Goal: Task Accomplishment & Management: Use online tool/utility

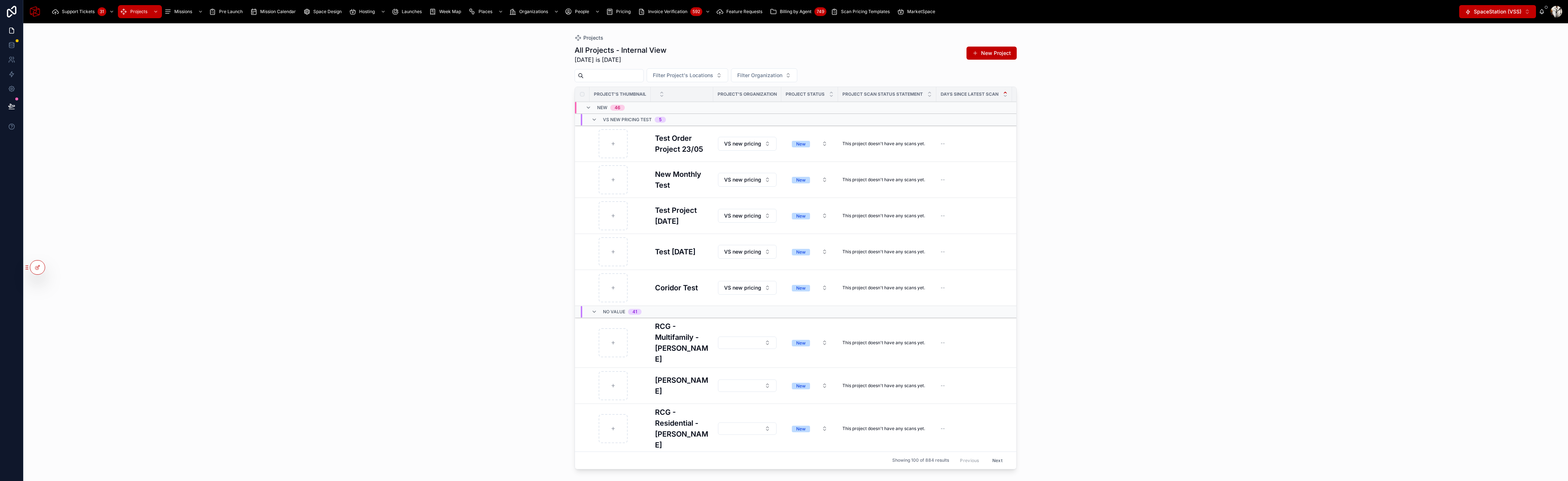
click at [0, 0] on div at bounding box center [0, 0] width 0 height 0
click at [41, 270] on div at bounding box center [37, 268] width 14 height 14
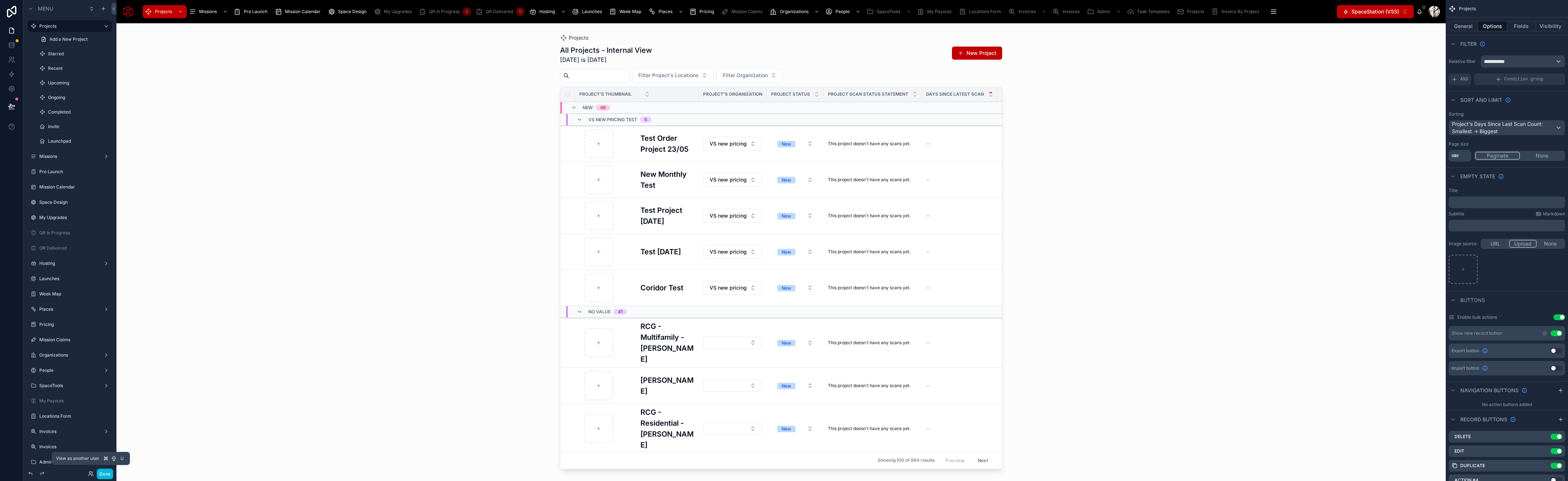
click at [90, 473] on icon at bounding box center [90, 473] width 2 height 2
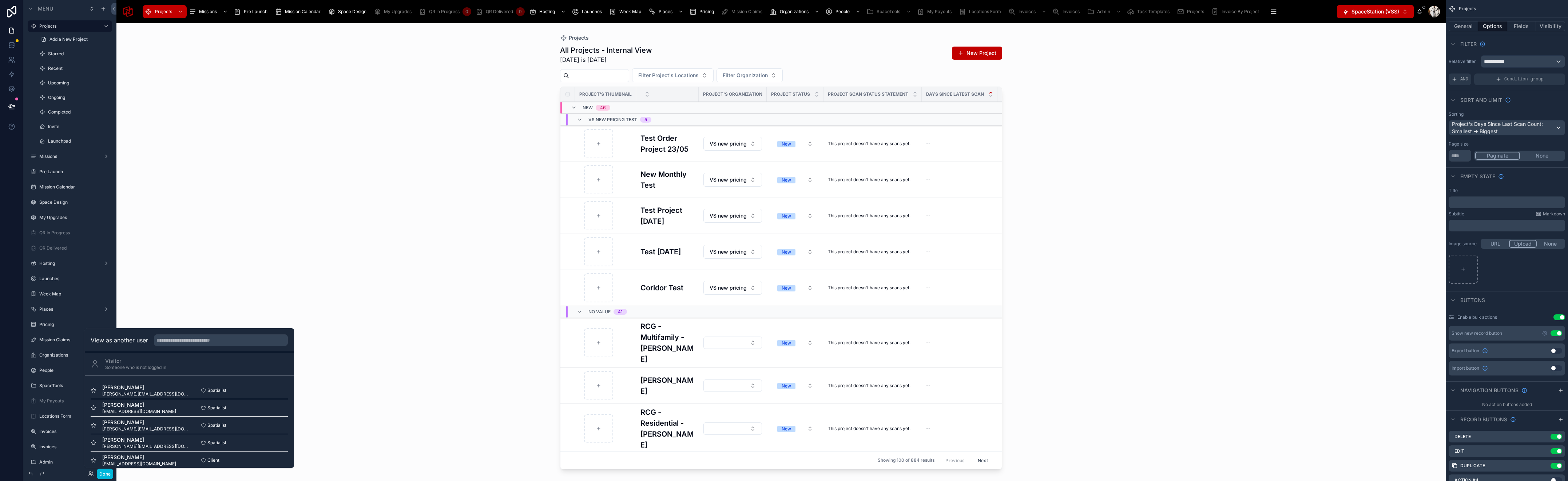
click at [169, 339] on input "text" at bounding box center [221, 340] width 134 height 11
type input "*****"
click at [0, 0] on button "Select" at bounding box center [0, 0] width 0 height 0
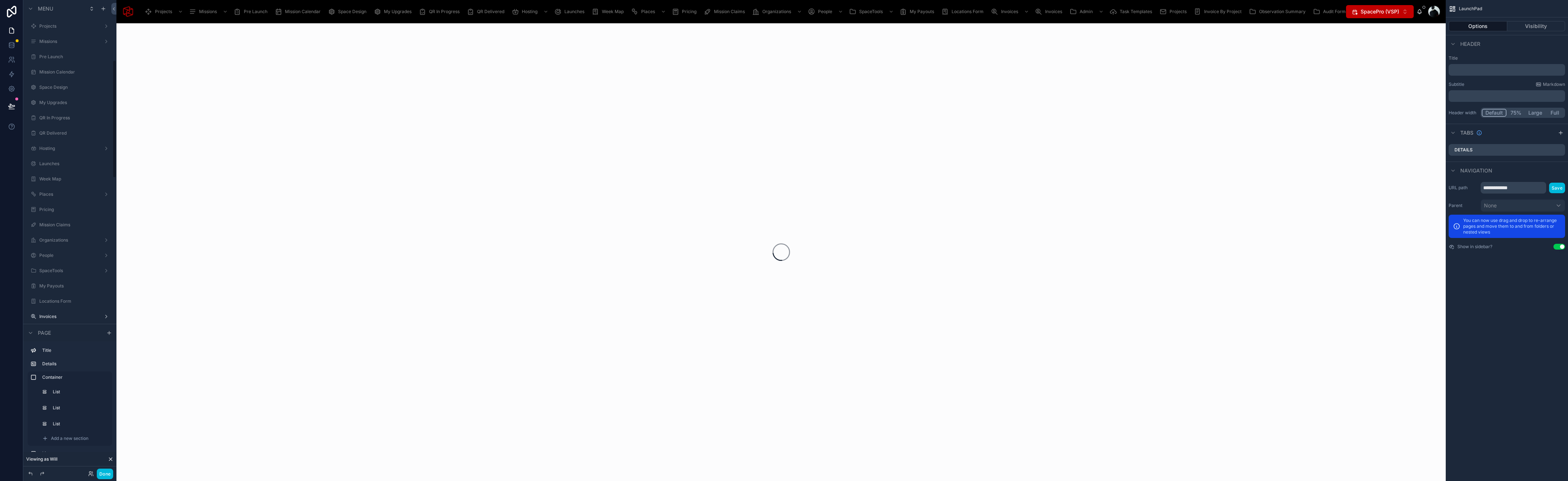
scroll to position [240, 0]
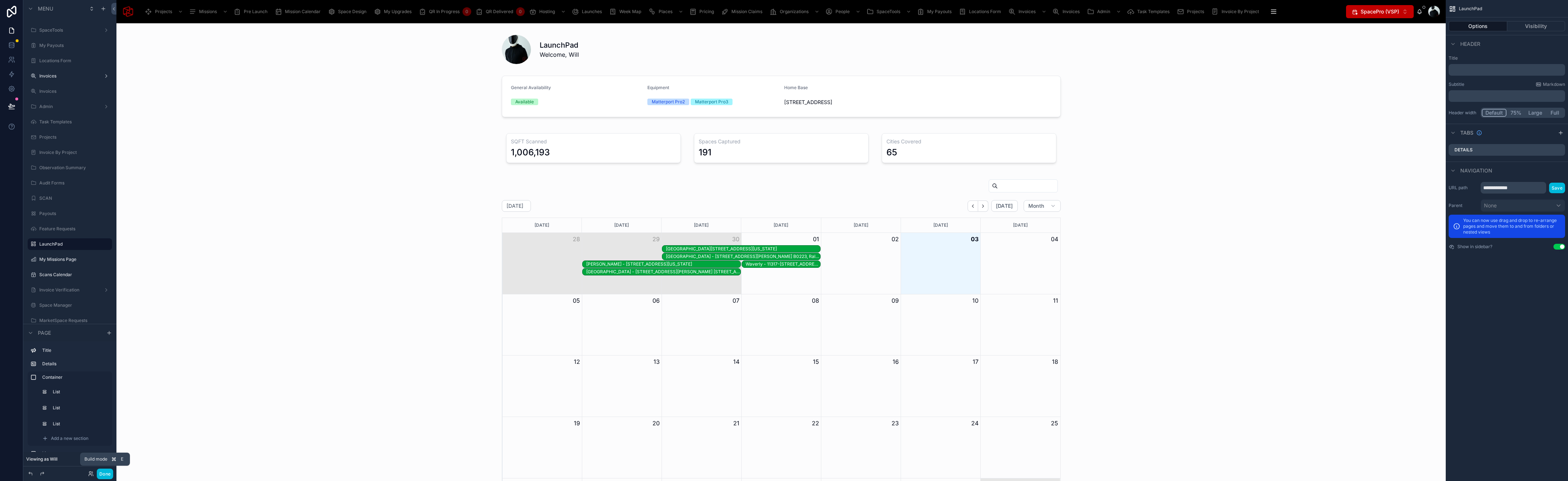
click at [105, 474] on button "Done" at bounding box center [105, 474] width 17 height 11
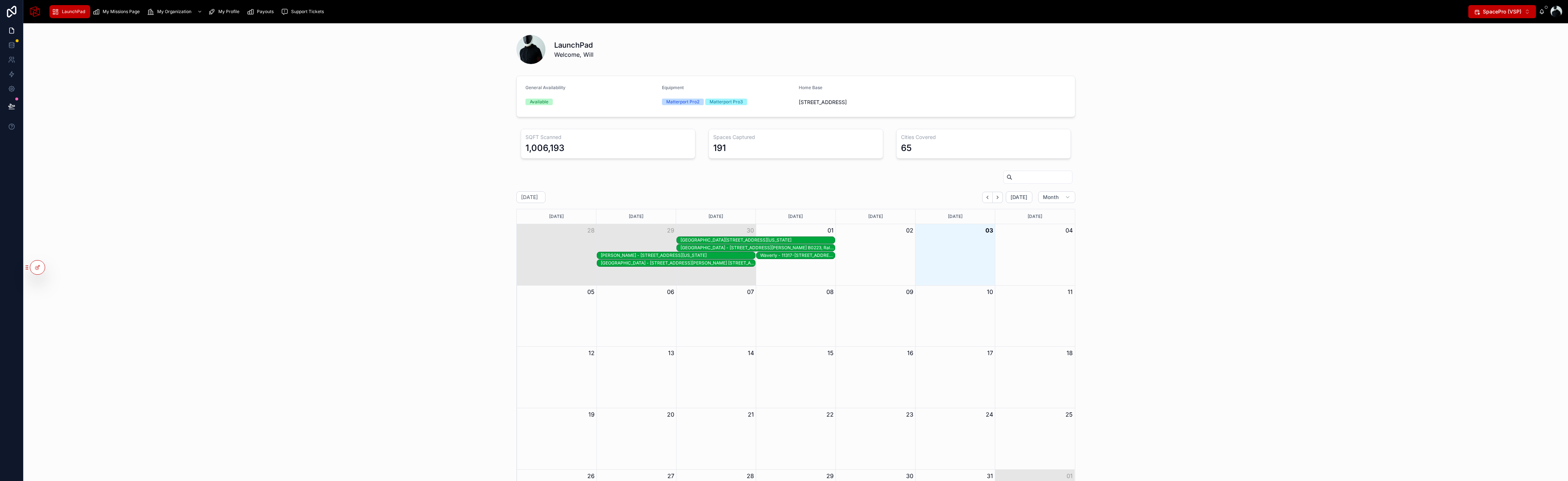
click at [121, 5] on link "My Missions Page" at bounding box center [118, 11] width 54 height 13
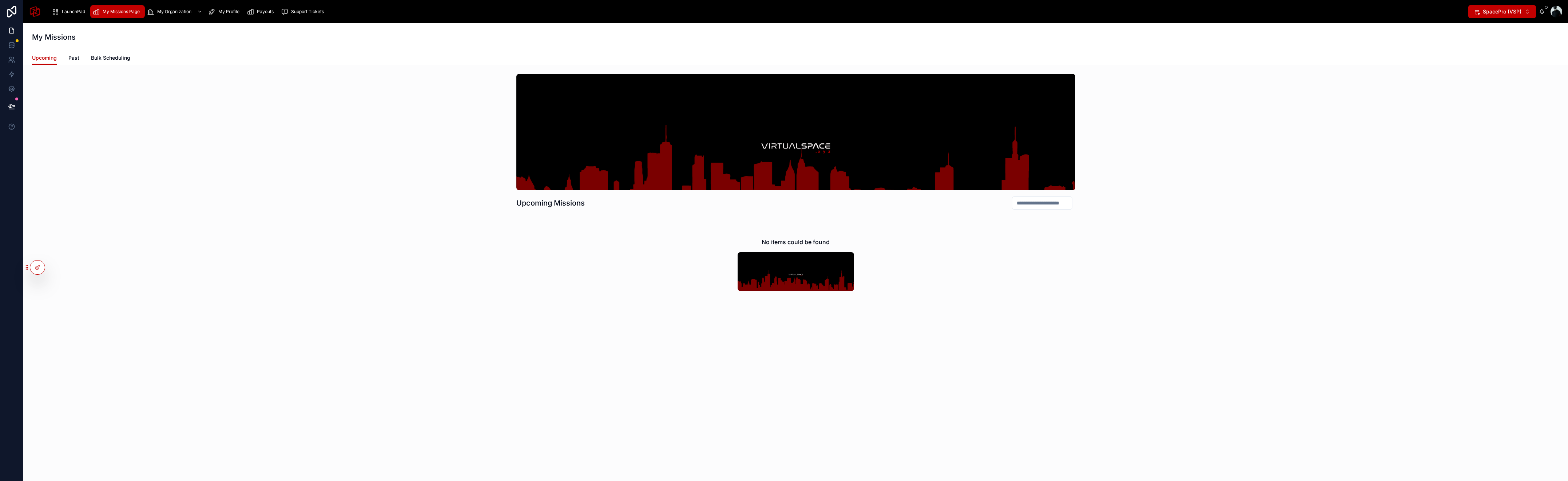
click at [113, 54] on span "Bulk Scheduling" at bounding box center [111, 58] width 39 height 8
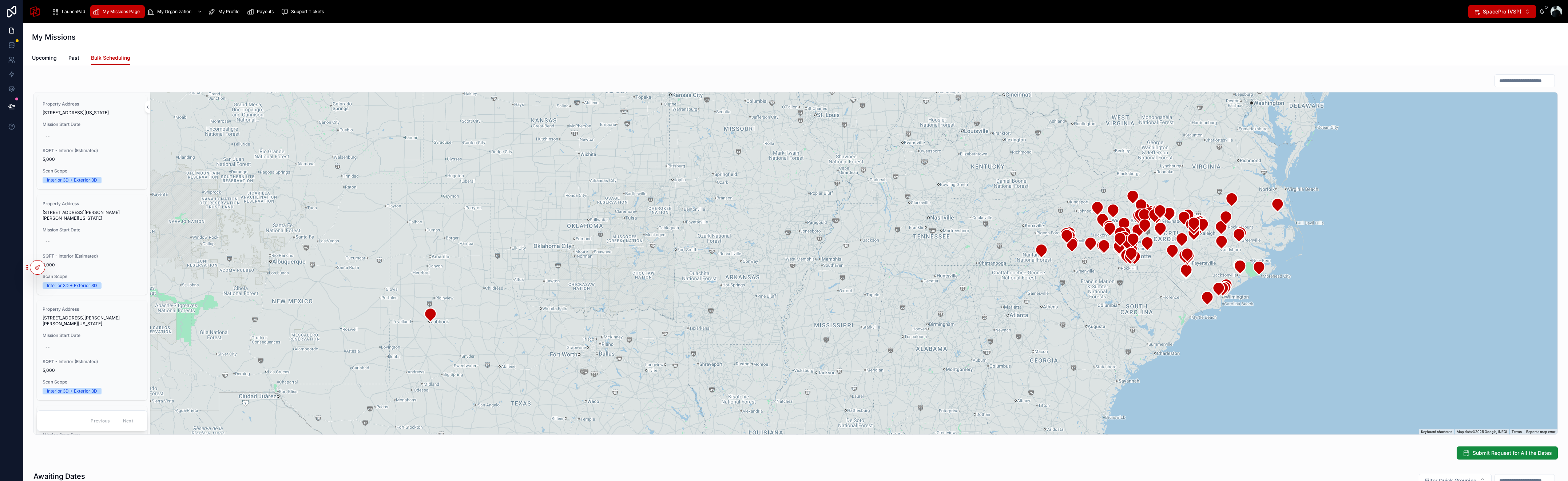
click at [35, 268] on icon at bounding box center [38, 268] width 6 height 6
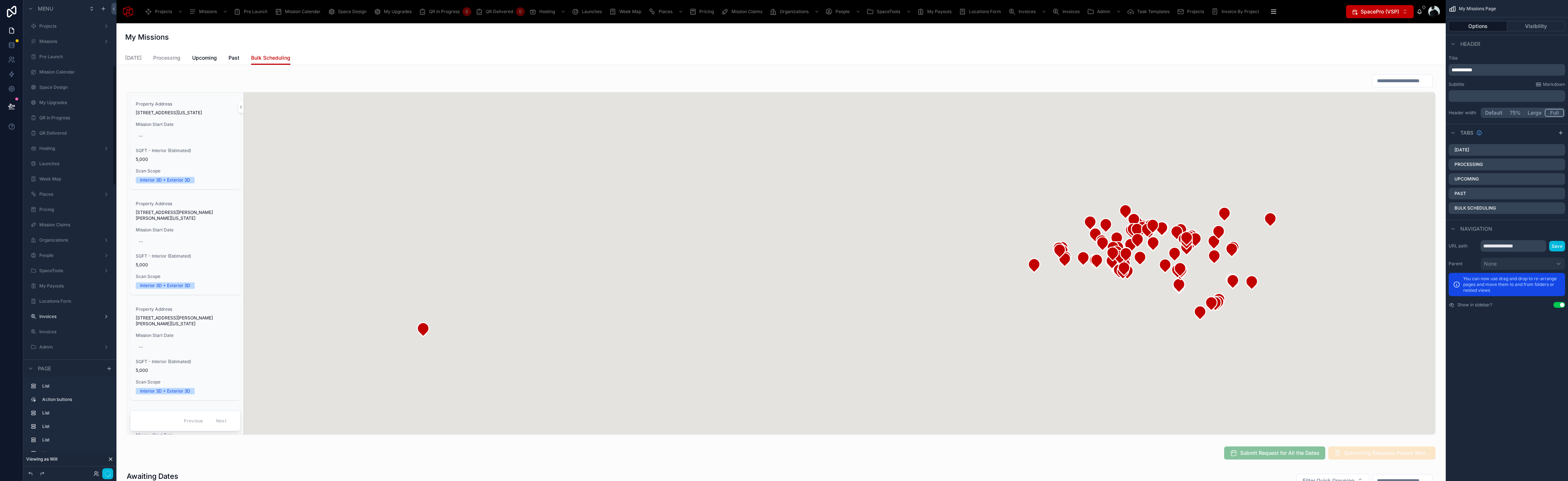
click at [236, 81] on div at bounding box center [781, 254] width 1317 height 367
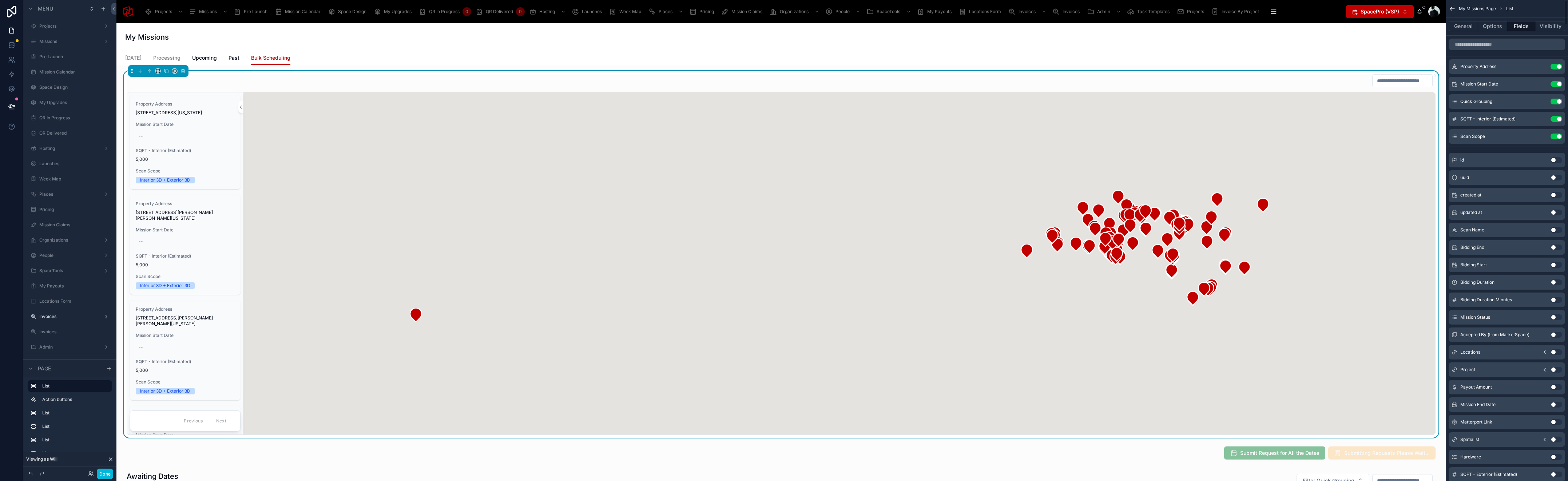
scroll to position [256, 0]
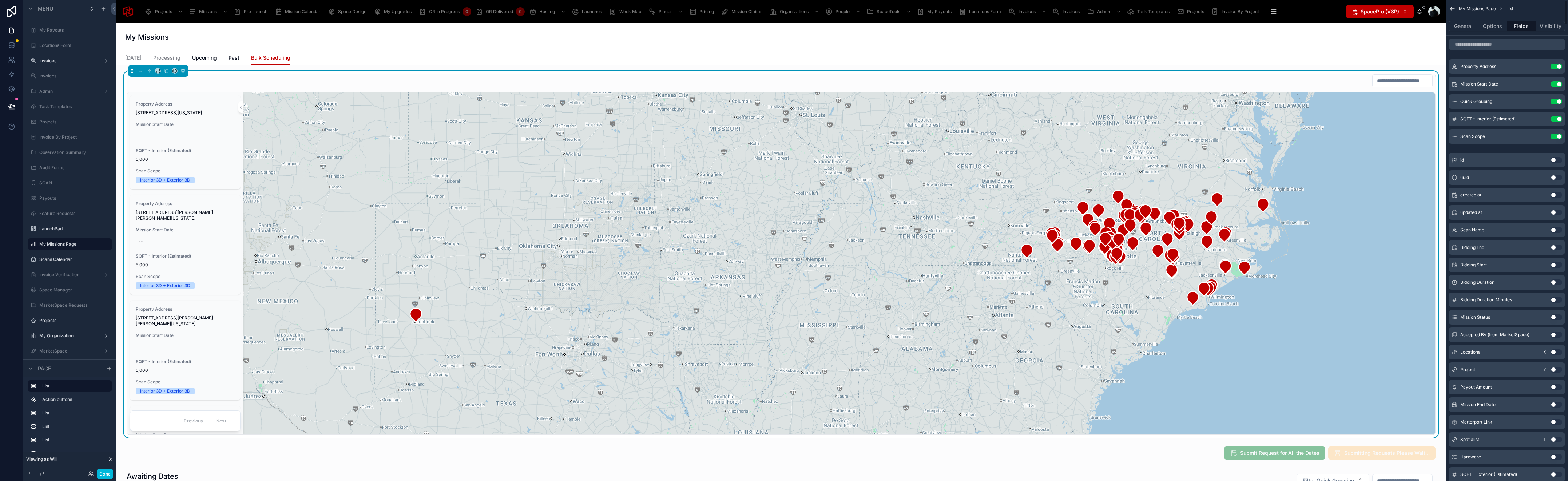
click at [1500, 45] on input "scrollable content" at bounding box center [1506, 44] width 117 height 11
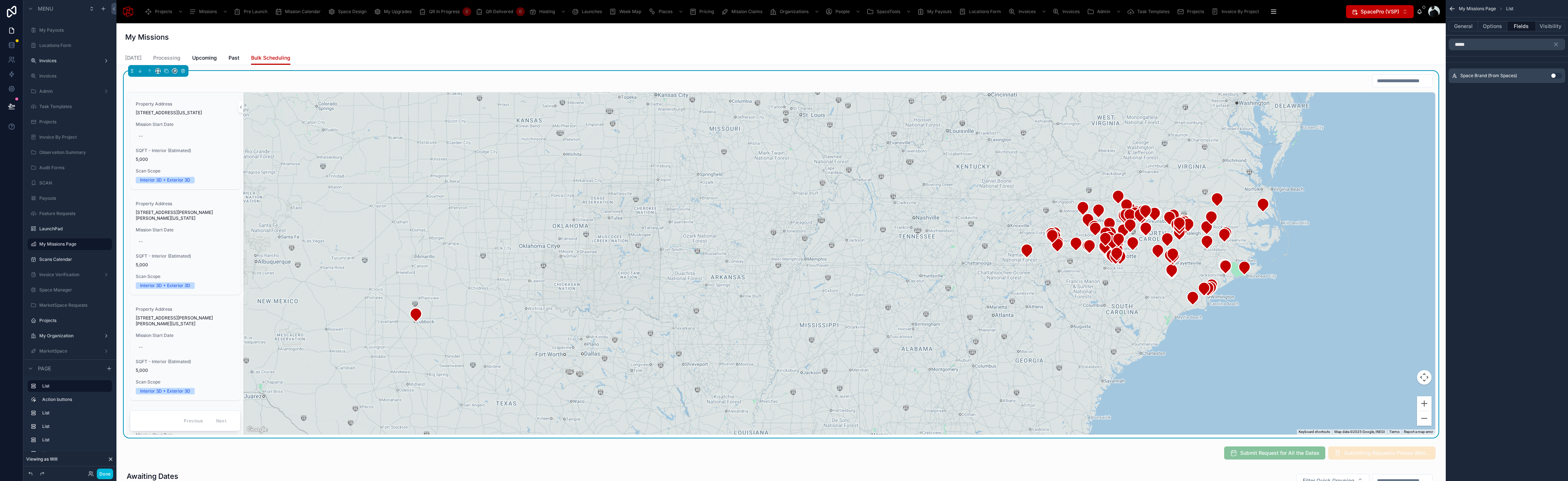
type input "*****"
click at [1554, 75] on button "Use setting" at bounding box center [1555, 76] width 11 height 6
click at [1557, 43] on icon "scrollable content" at bounding box center [1556, 44] width 3 height 3
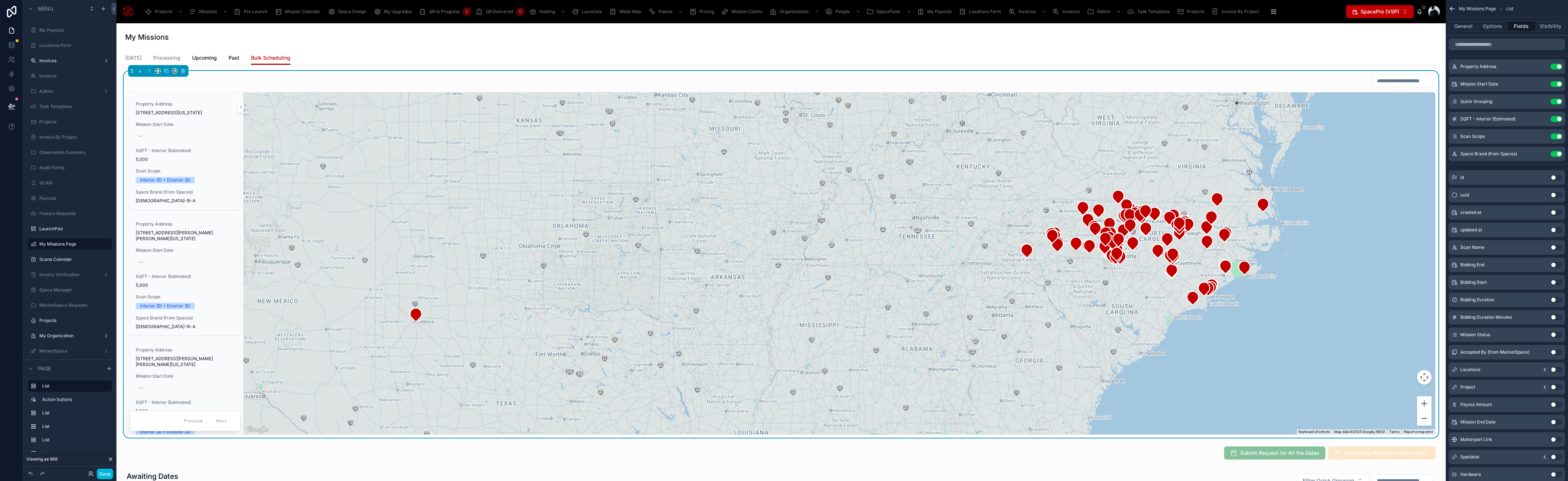
click at [0, 0] on icon "scrollable content" at bounding box center [0, 0] width 0 height 0
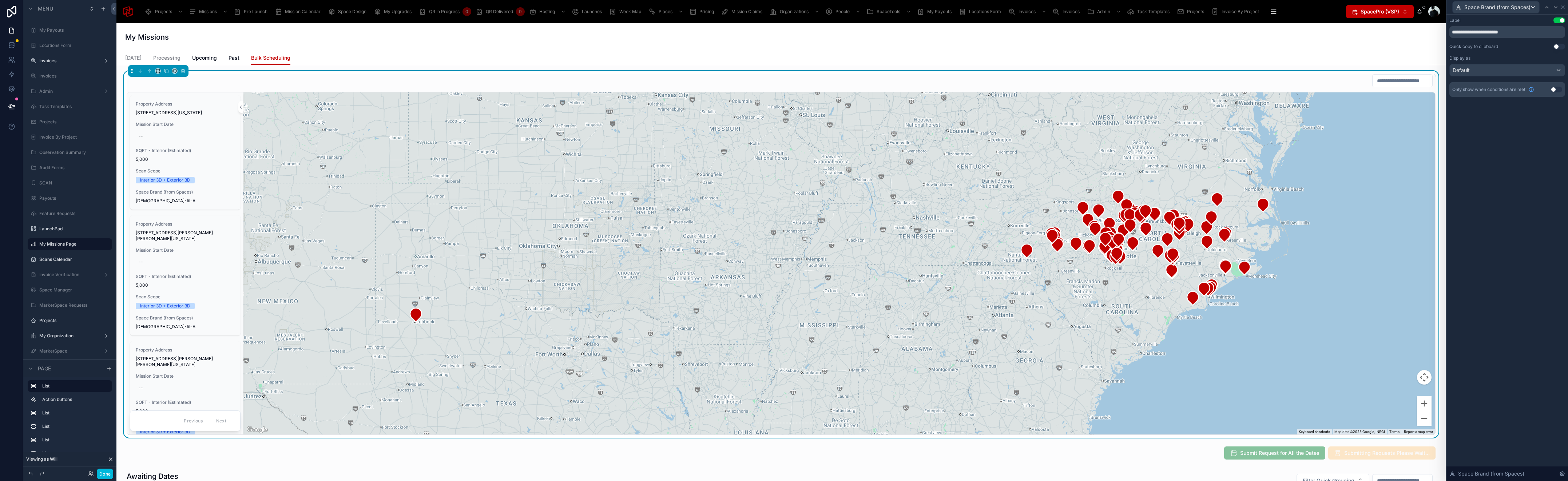
drag, startPoint x: 1451, startPoint y: 33, endPoint x: 1541, endPoint y: 38, distance: 90.1
click at [1541, 38] on div "**********" at bounding box center [1507, 57] width 116 height 79
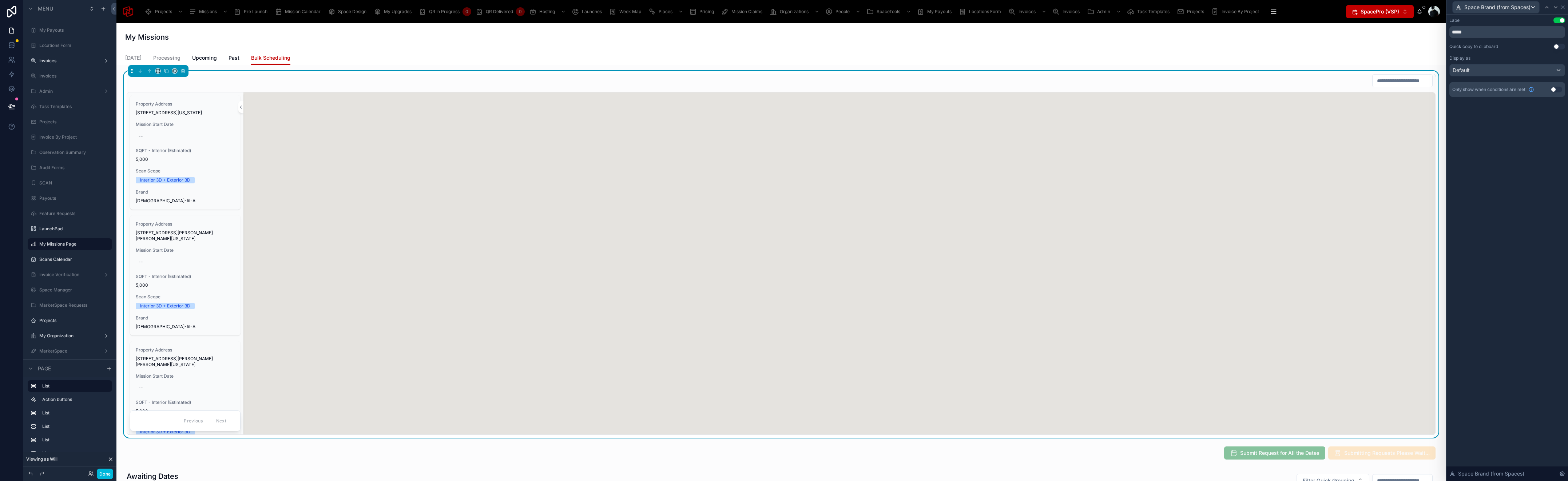
type input "*****"
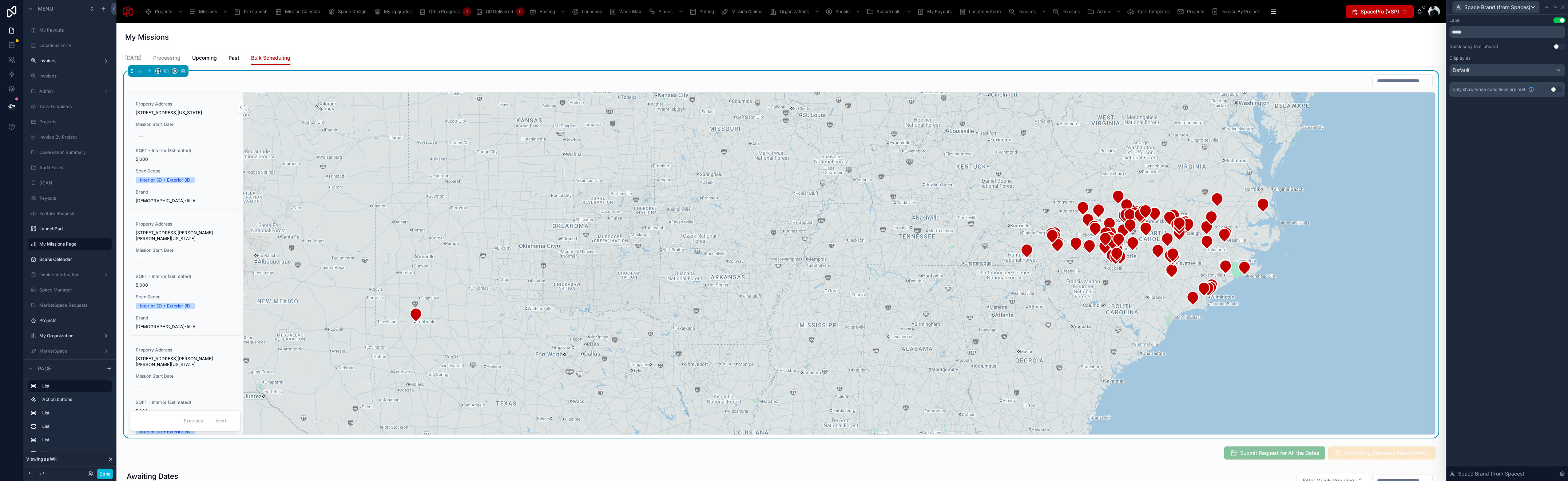
click at [1537, 69] on div "Default" at bounding box center [1507, 69] width 115 height 11
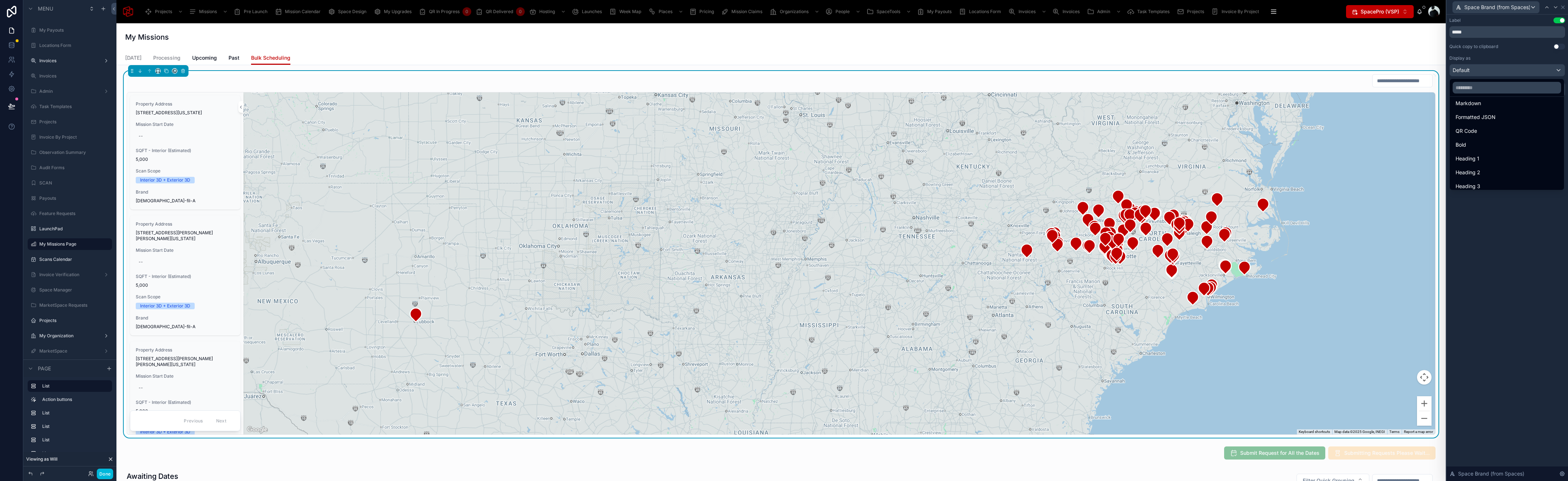
scroll to position [63, 0]
click at [1477, 143] on div "Bold" at bounding box center [1506, 143] width 102 height 9
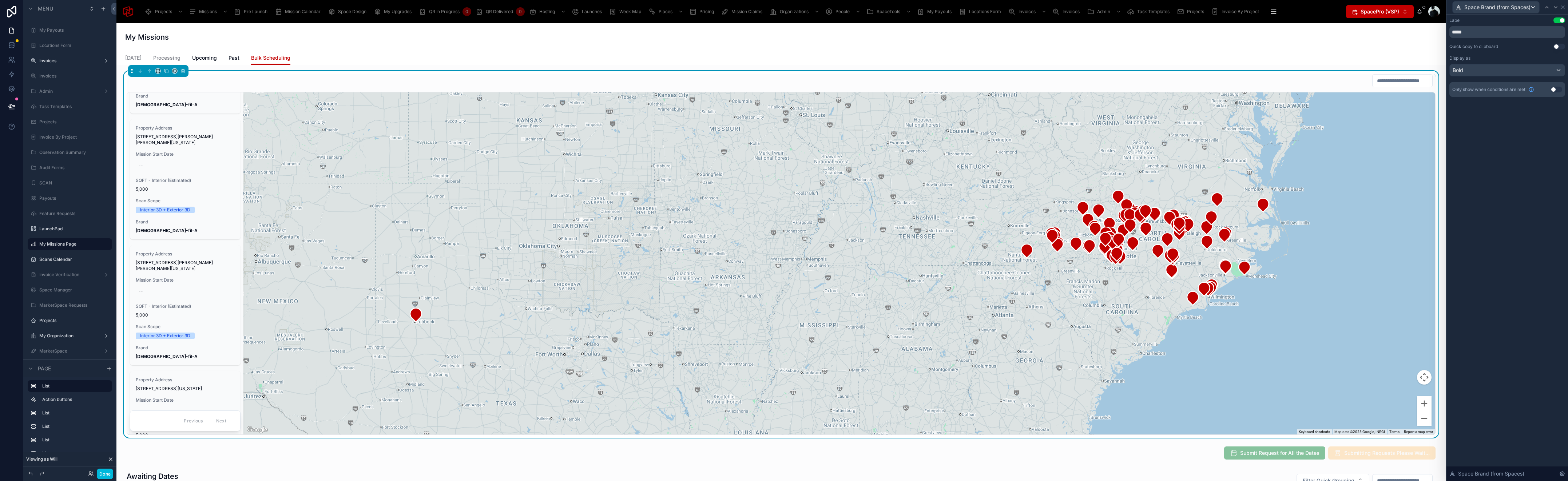
scroll to position [0, 0]
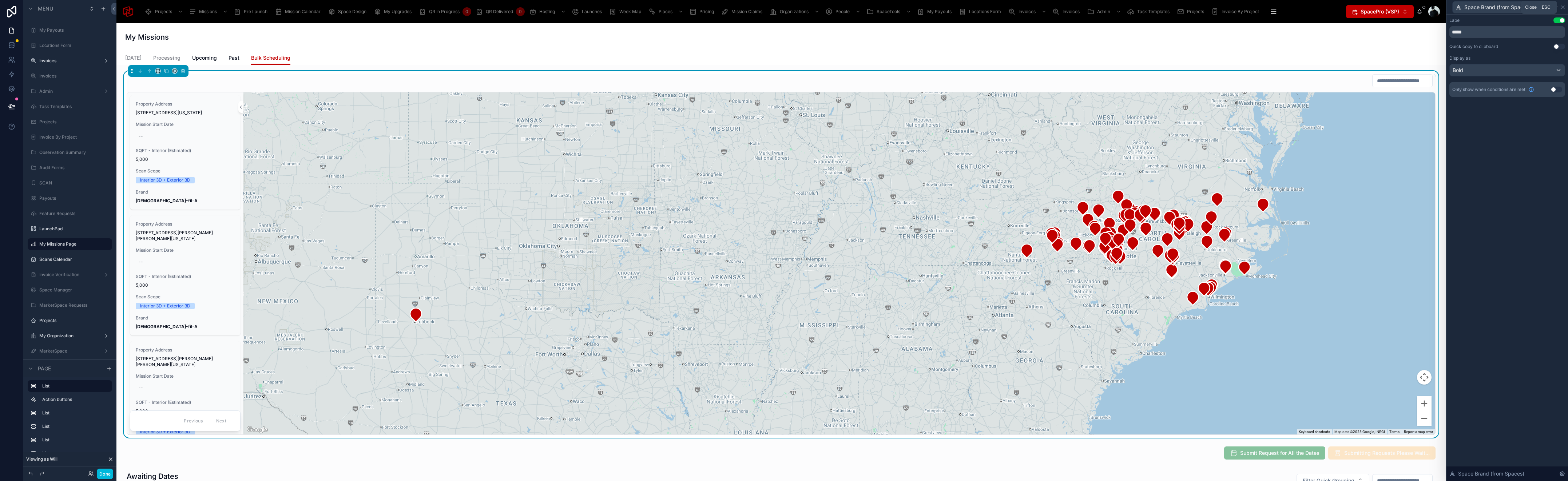
click at [1563, 8] on icon at bounding box center [1563, 8] width 6 height 6
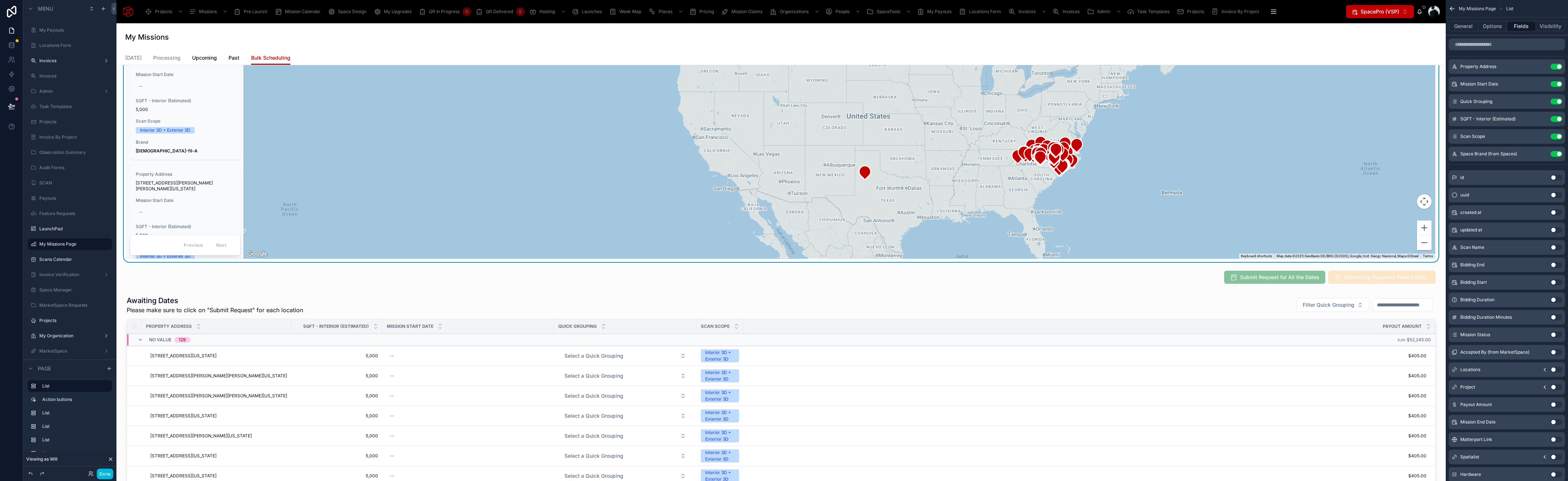
scroll to position [177, 0]
click at [865, 174] on icon at bounding box center [864, 171] width 11 height 14
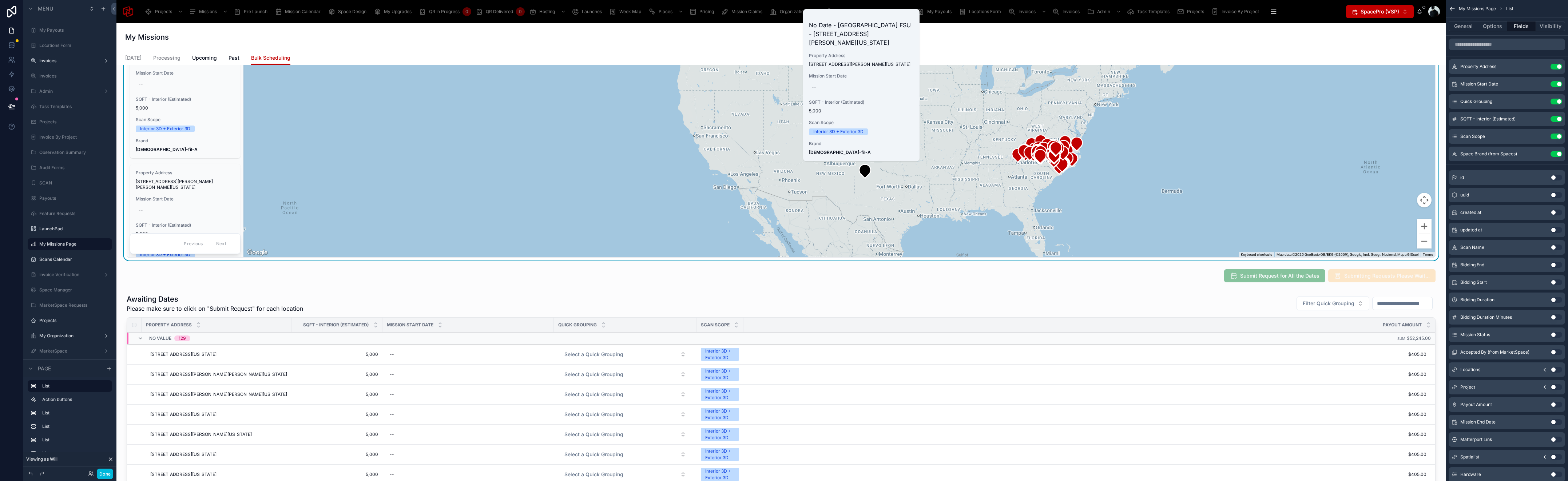
drag, startPoint x: 809, startPoint y: 57, endPoint x: 882, endPoint y: 66, distance: 73.6
click at [882, 66] on span "[STREET_ADDRESS][PERSON_NAME][US_STATE]" at bounding box center [860, 65] width 105 height 6
copy span "[STREET_ADDRESS][PERSON_NAME][US_STATE]"
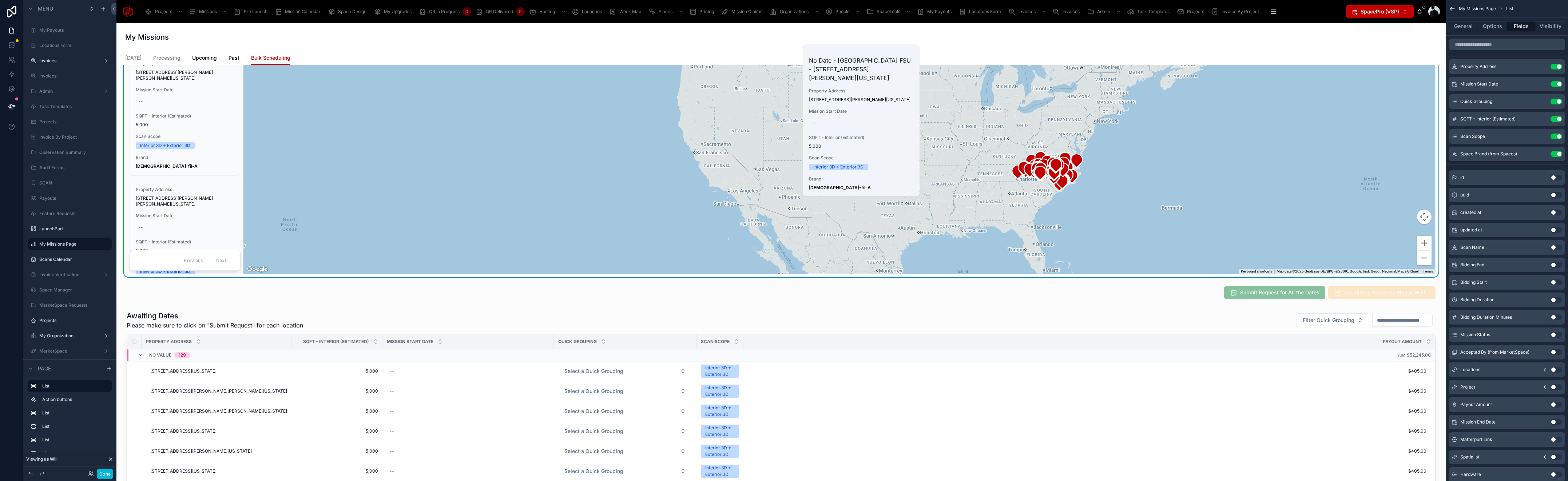
scroll to position [162, 0]
click at [0, 0] on icon "scrollable content" at bounding box center [0, 0] width 0 height 0
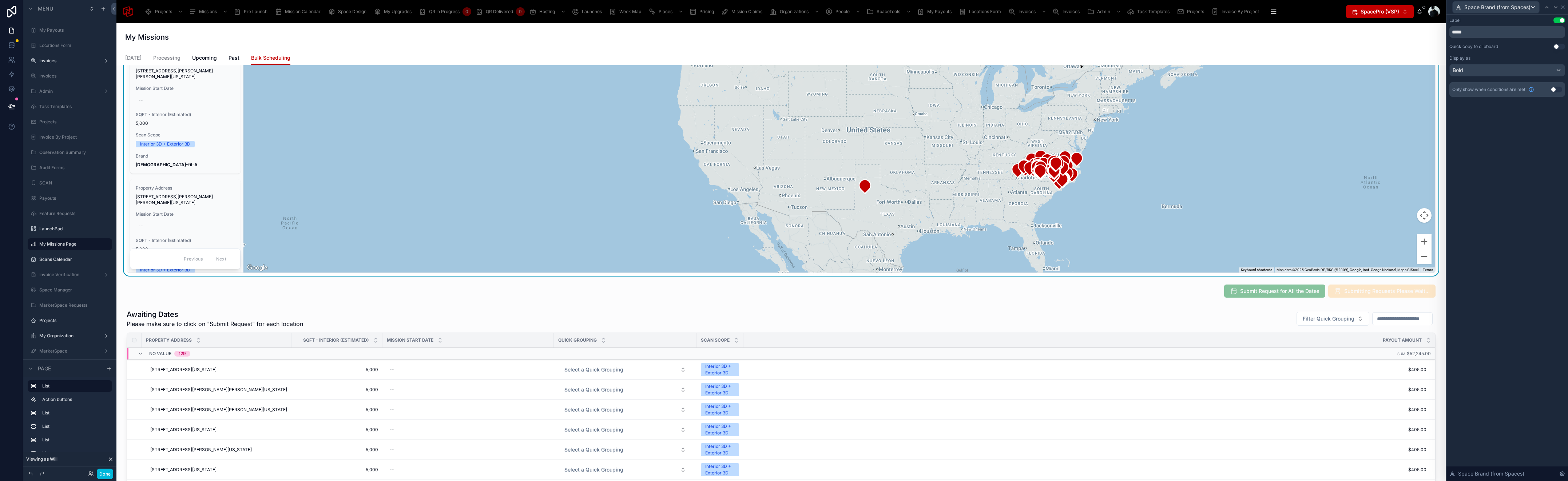
click at [1557, 91] on button "Use setting" at bounding box center [1555, 90] width 11 height 6
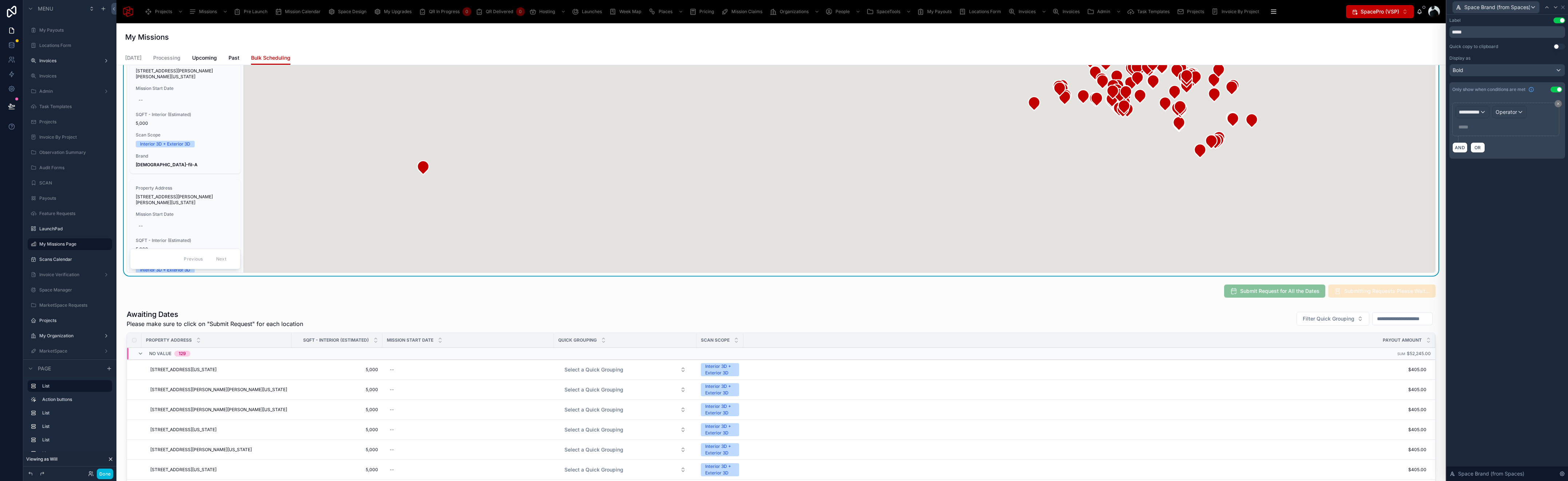
click at [1472, 113] on span "**********" at bounding box center [1469, 112] width 21 height 8
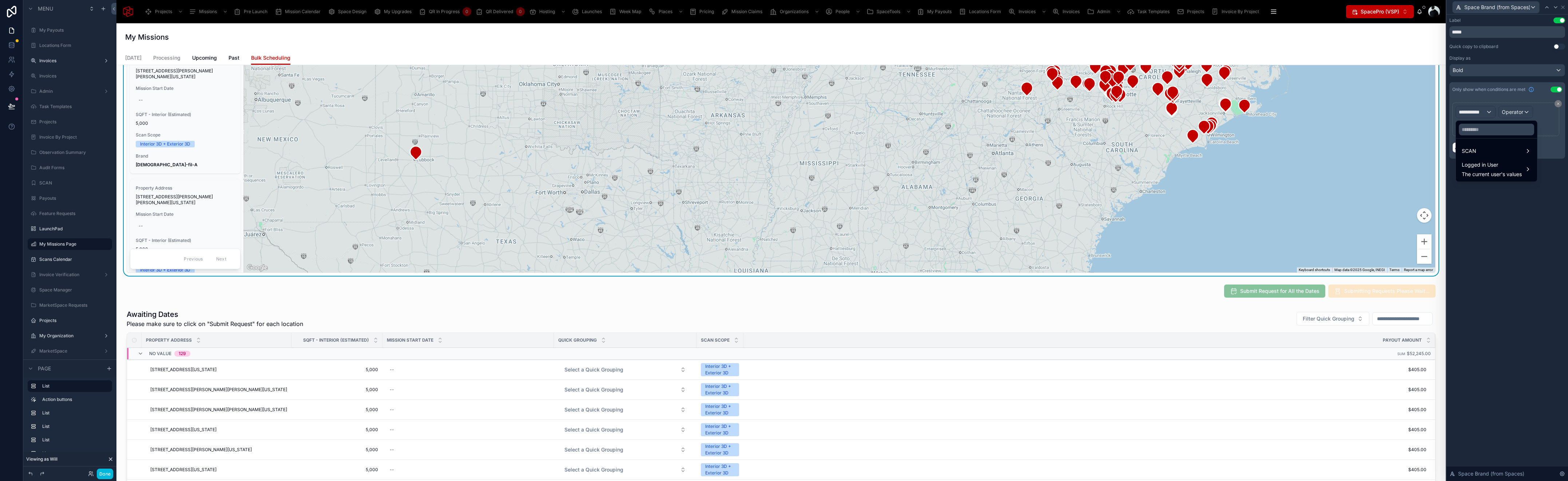
click at [1481, 151] on div "SCAN" at bounding box center [1496, 152] width 69 height 9
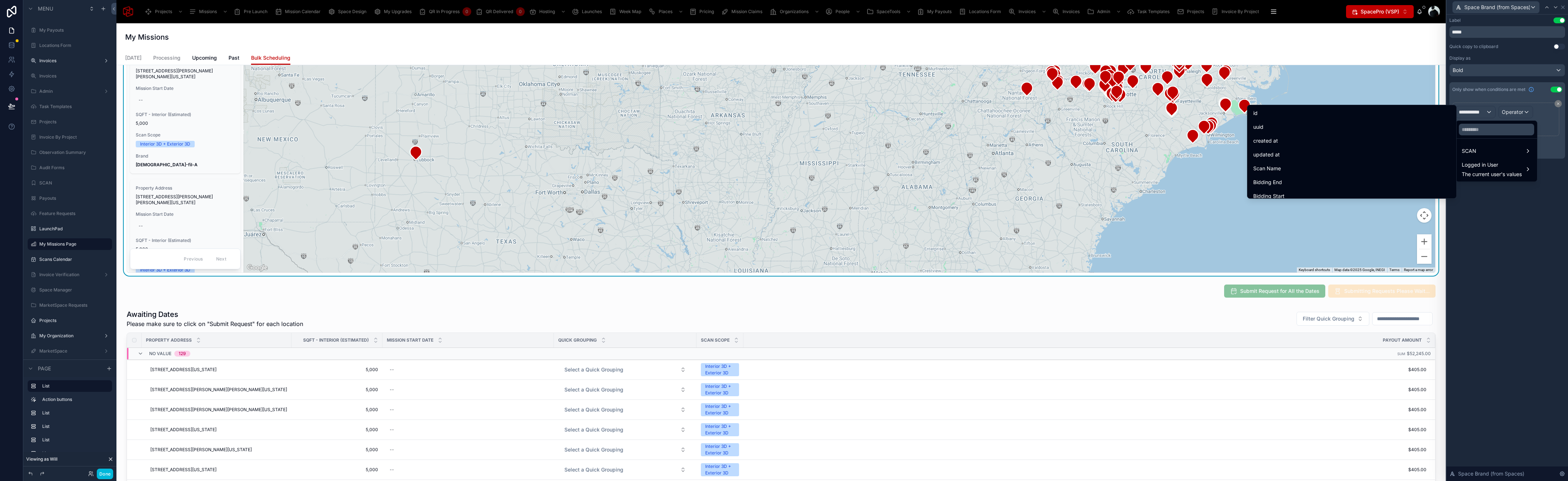
click at [1479, 128] on input "text" at bounding box center [1496, 129] width 75 height 11
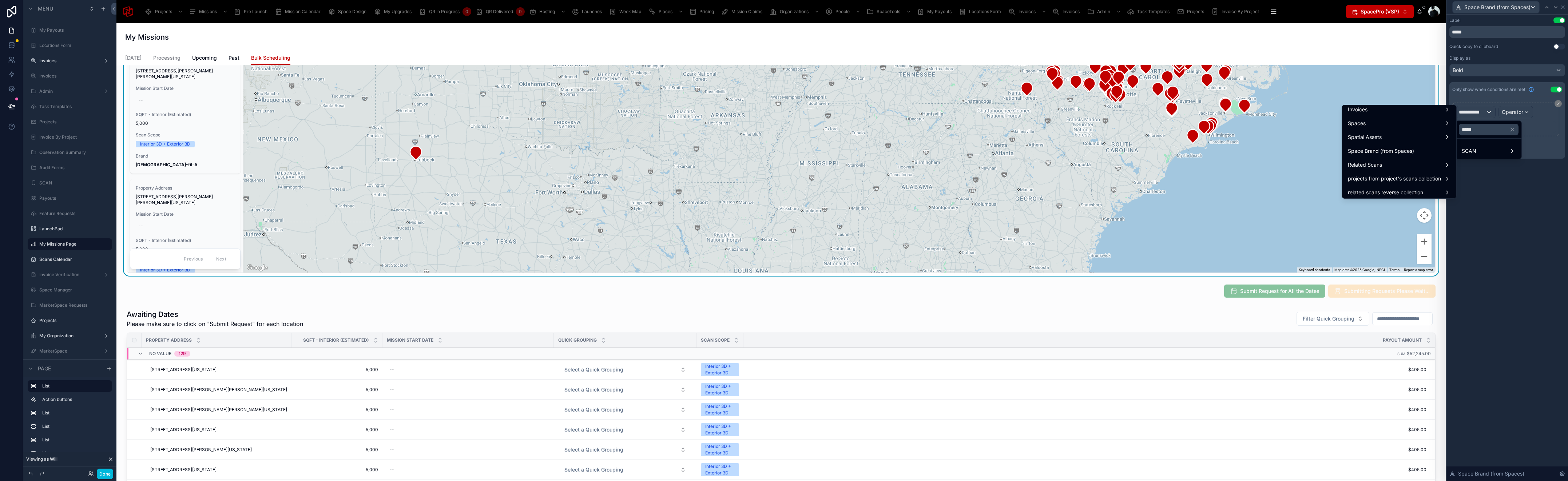
scroll to position [17, 0]
type input "*****"
click at [1423, 147] on div "Space Brand (from Spaces)" at bounding box center [1398, 152] width 102 height 9
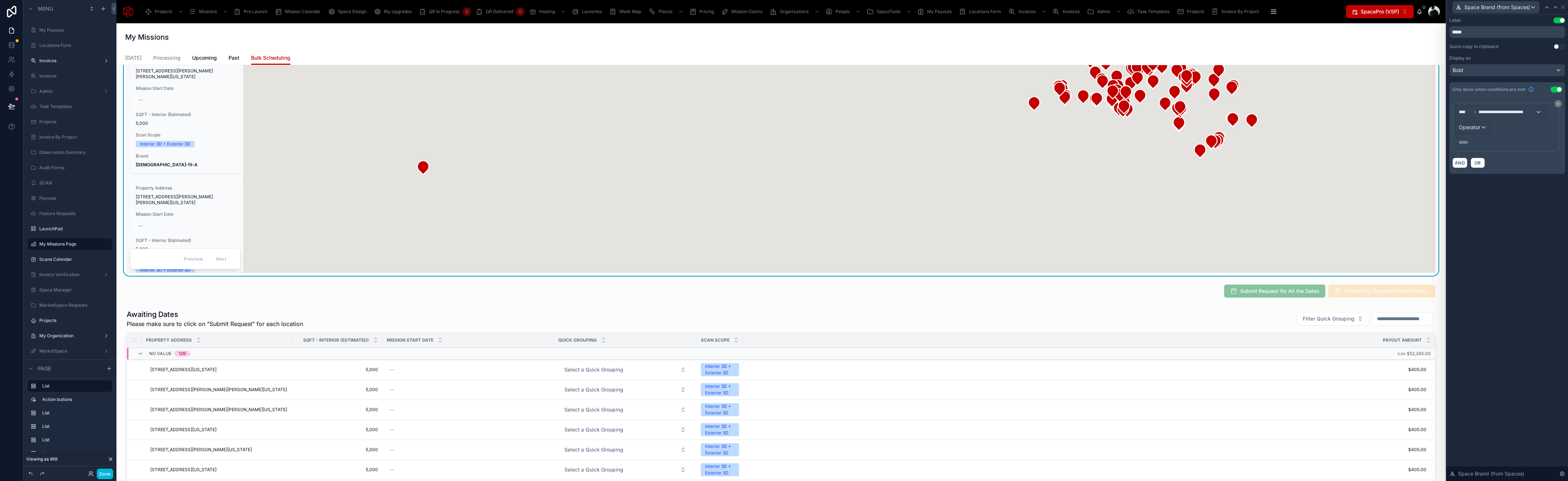
click at [1472, 130] on span "Operator" at bounding box center [1469, 127] width 21 height 8
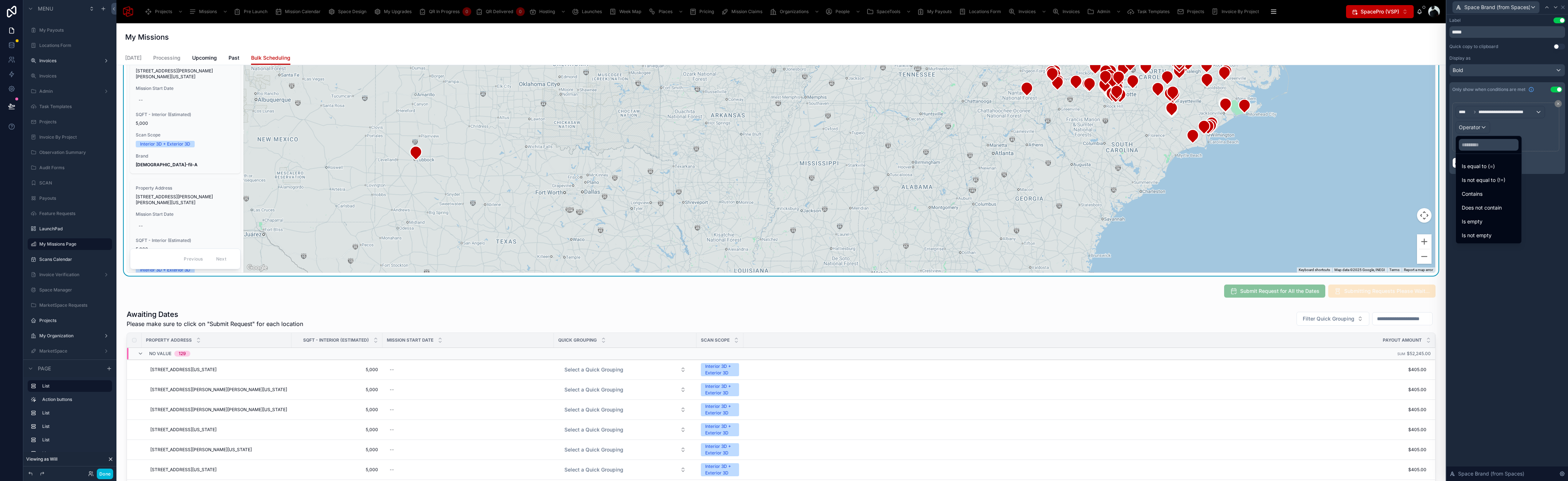
click at [1475, 231] on div "Is not empty" at bounding box center [1488, 235] width 63 height 13
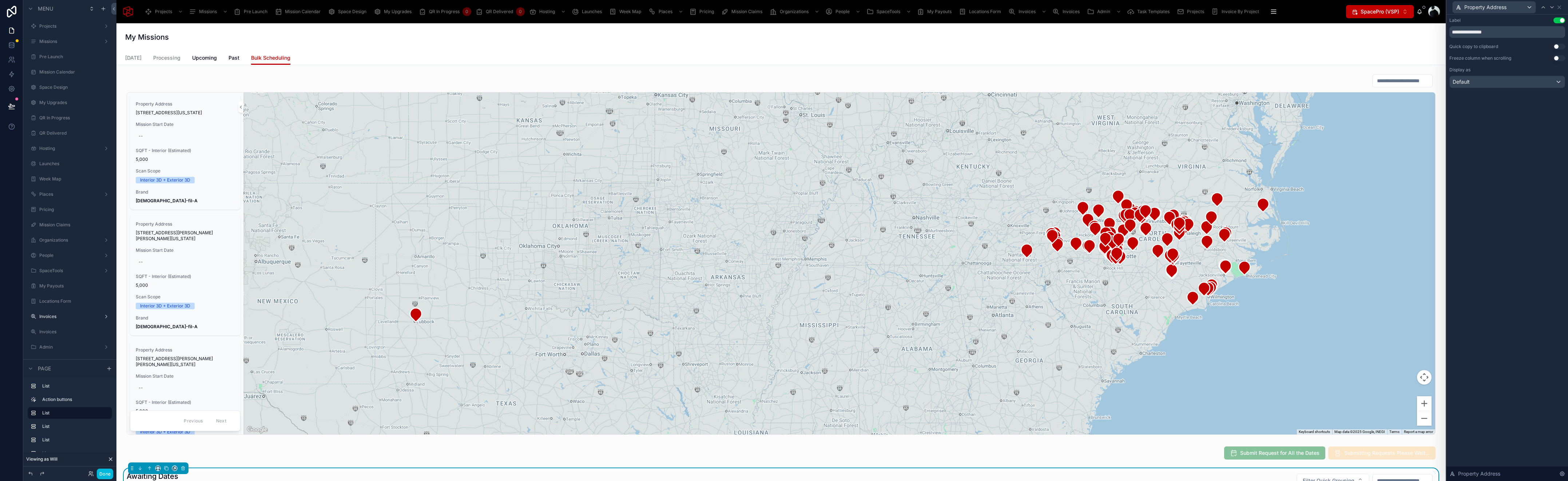
scroll to position [354, 0]
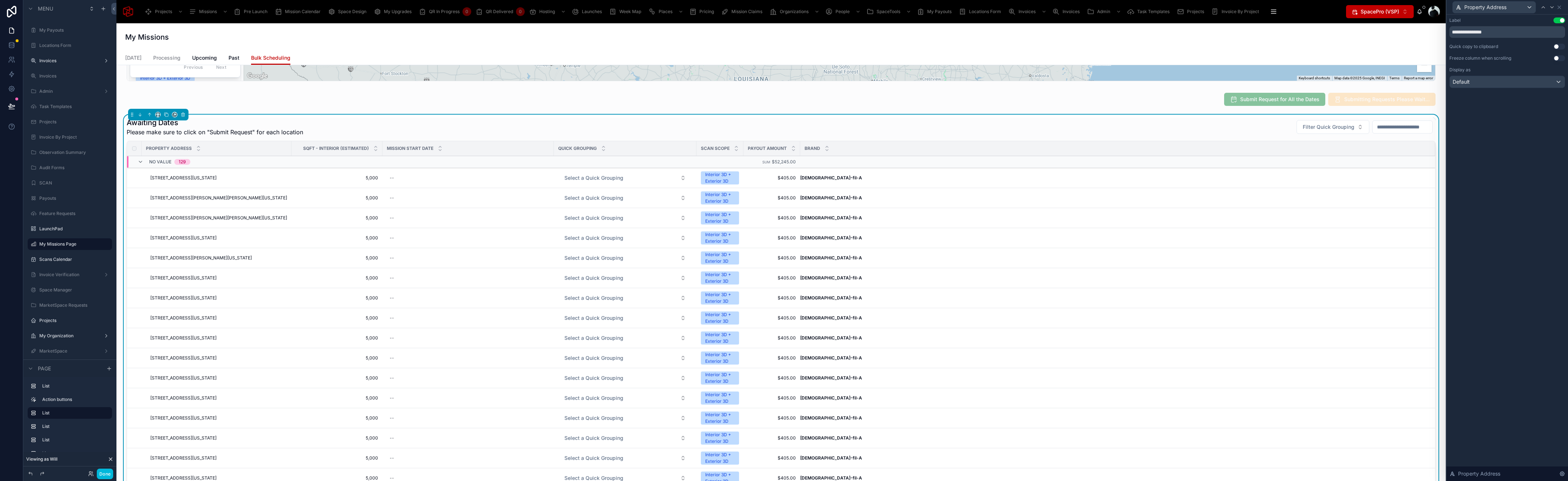
click at [1557, 47] on button "Use setting" at bounding box center [1558, 47] width 11 height 6
click at [1560, 7] on icon at bounding box center [1559, 8] width 6 height 6
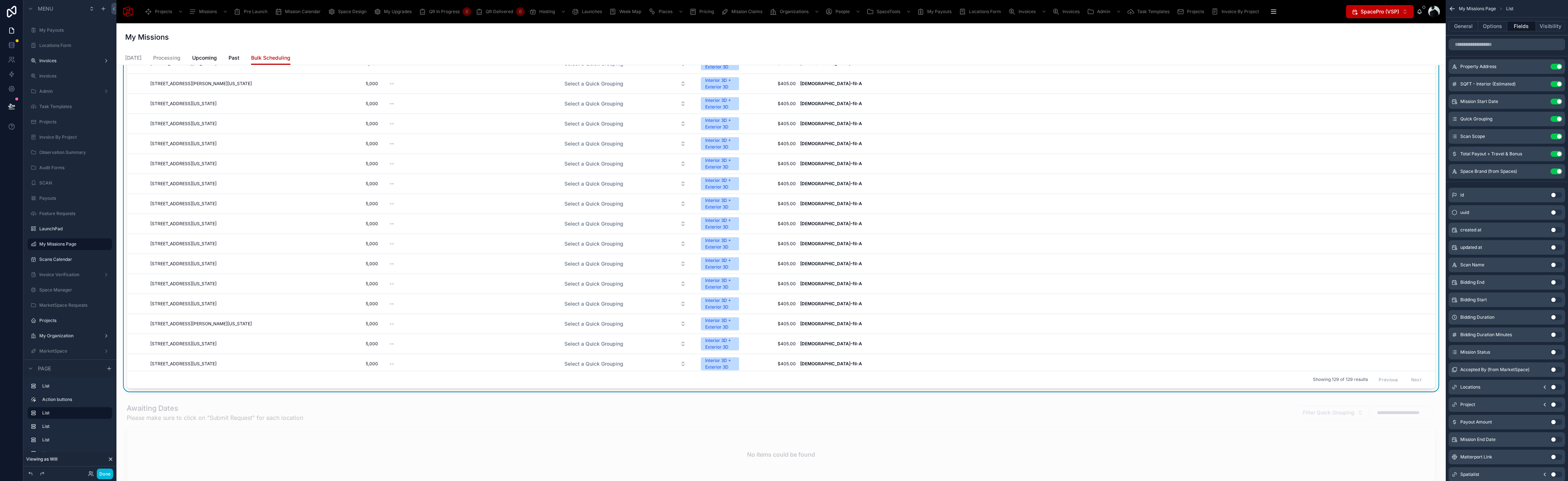
scroll to position [123, 0]
click at [1002, 439] on div at bounding box center [781, 444] width 1317 height 88
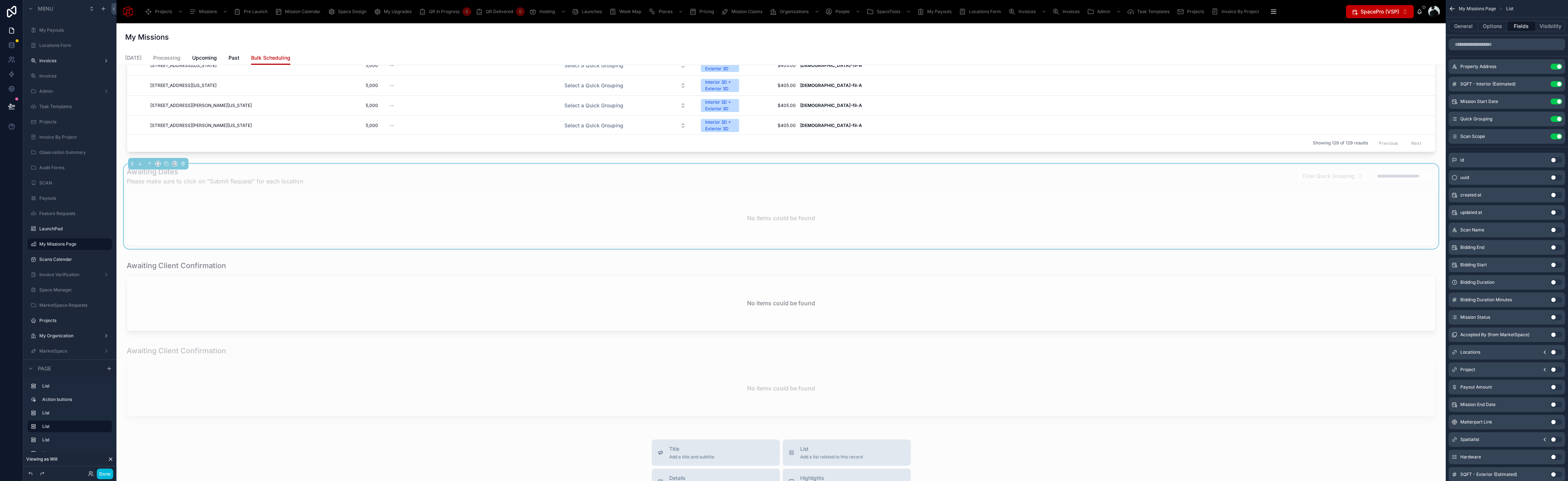
scroll to position [709, 0]
click at [1514, 42] on input "scrollable content" at bounding box center [1506, 44] width 117 height 11
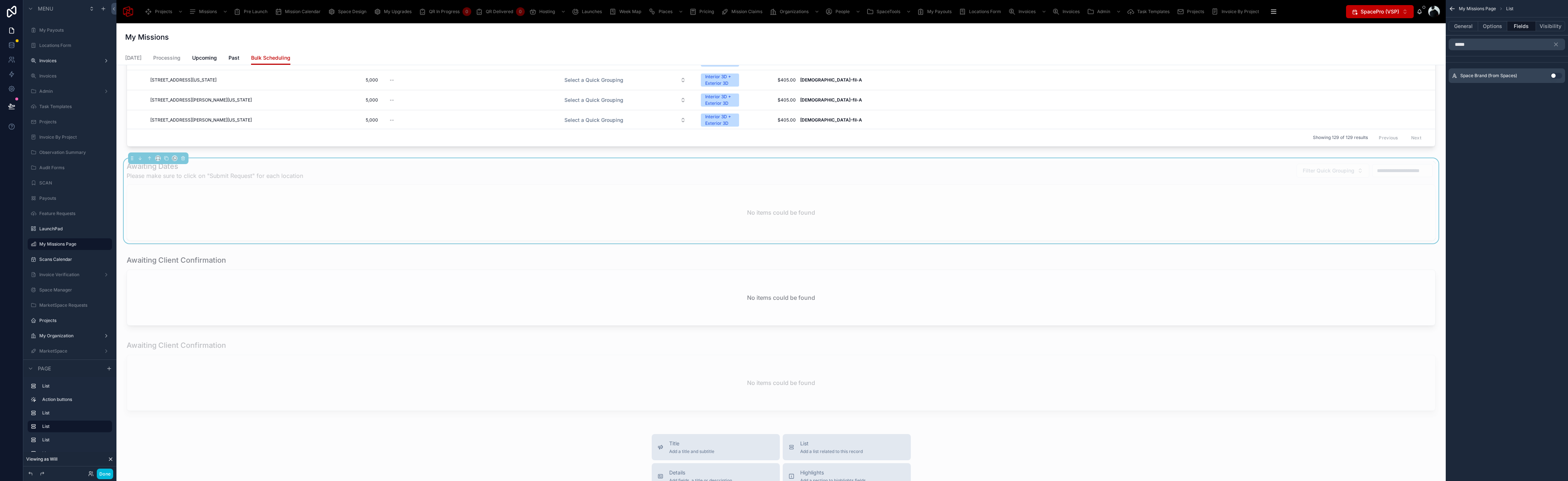
type input "*****"
click at [1557, 75] on button "Use setting" at bounding box center [1555, 76] width 11 height 6
click at [1556, 41] on icon "scrollable content" at bounding box center [1555, 44] width 7 height 7
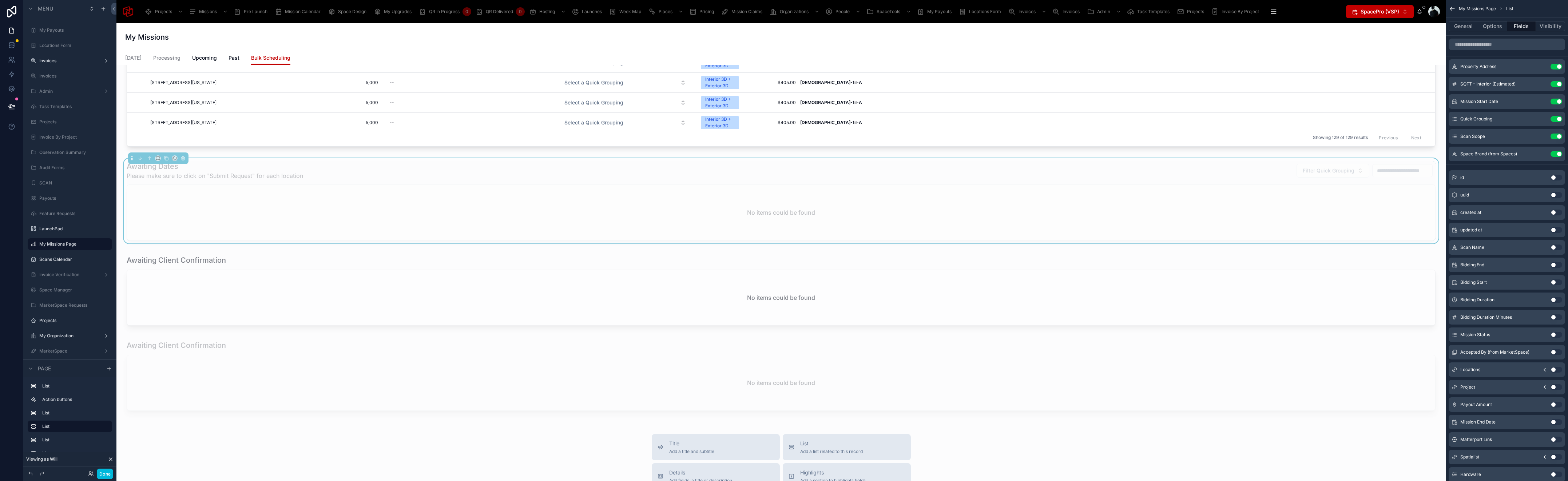
click at [0, 0] on icon "scrollable content" at bounding box center [0, 0] width 0 height 0
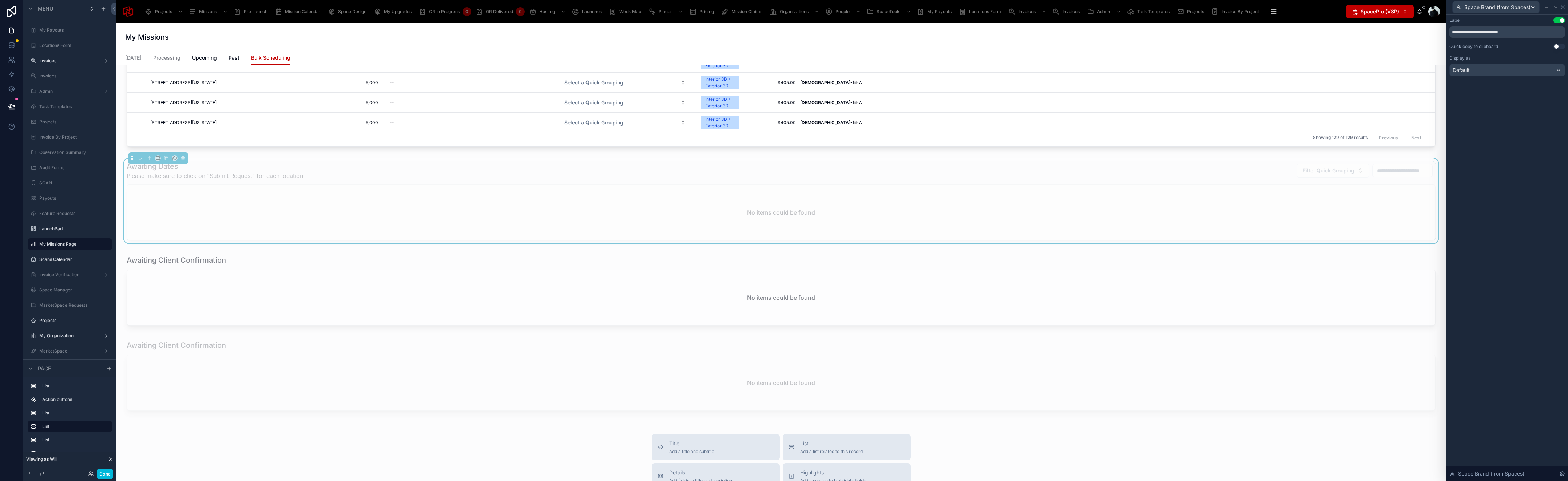
click at [1487, 74] on div "Default" at bounding box center [1507, 69] width 115 height 11
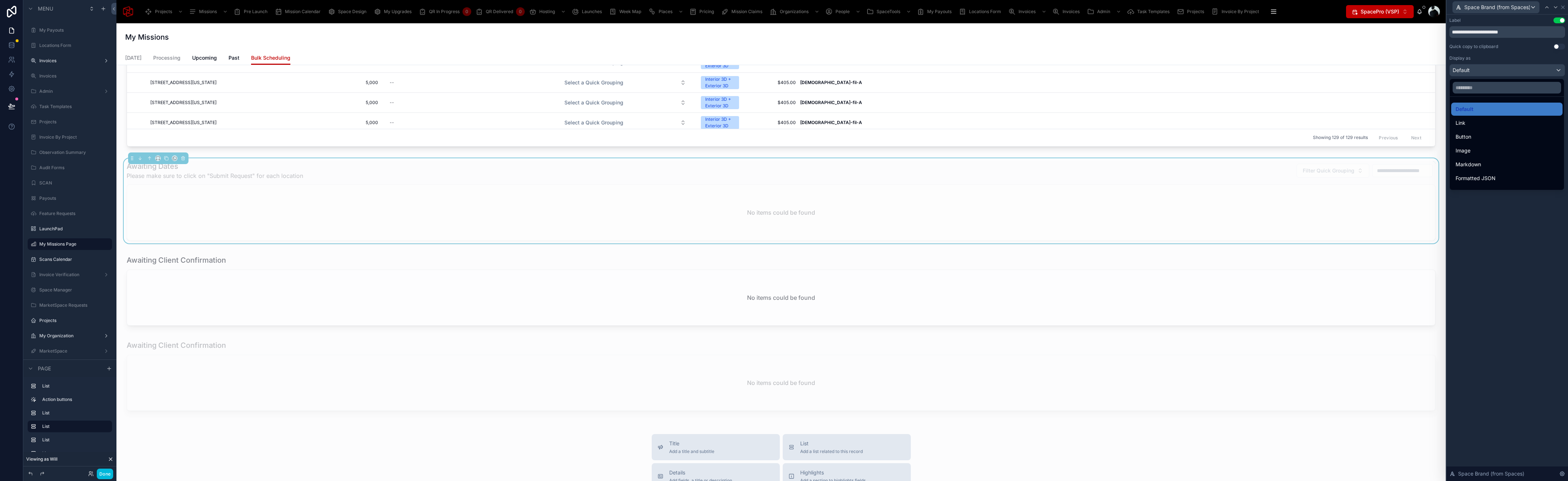
scroll to position [79, 0]
click at [1483, 130] on div "Bold" at bounding box center [1506, 127] width 102 height 9
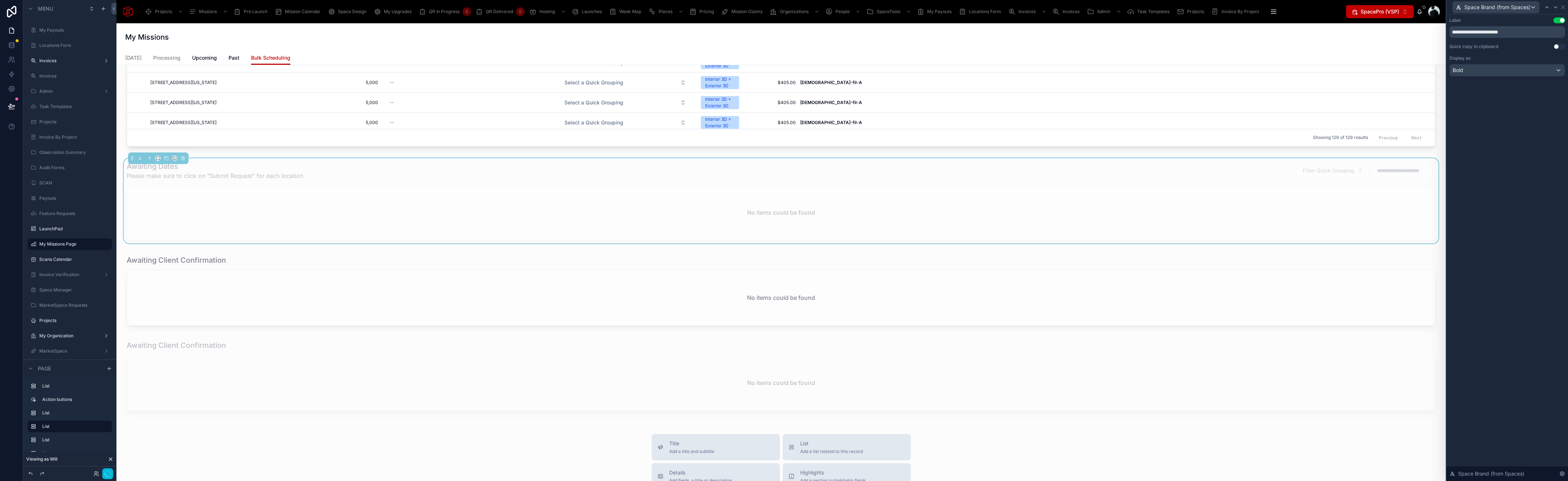
click at [1468, 32] on input "**********" at bounding box center [1507, 32] width 116 height 11
type input "*****"
click at [1561, 8] on icon at bounding box center [1563, 8] width 3 height 3
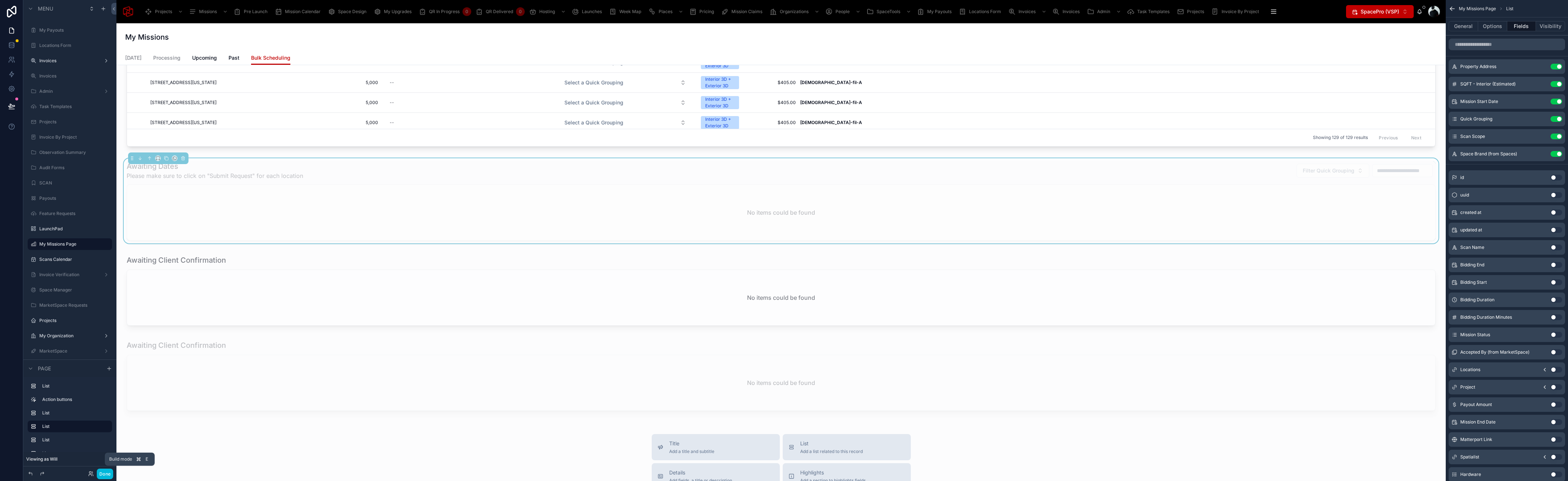
click at [102, 473] on button "Done" at bounding box center [105, 474] width 17 height 11
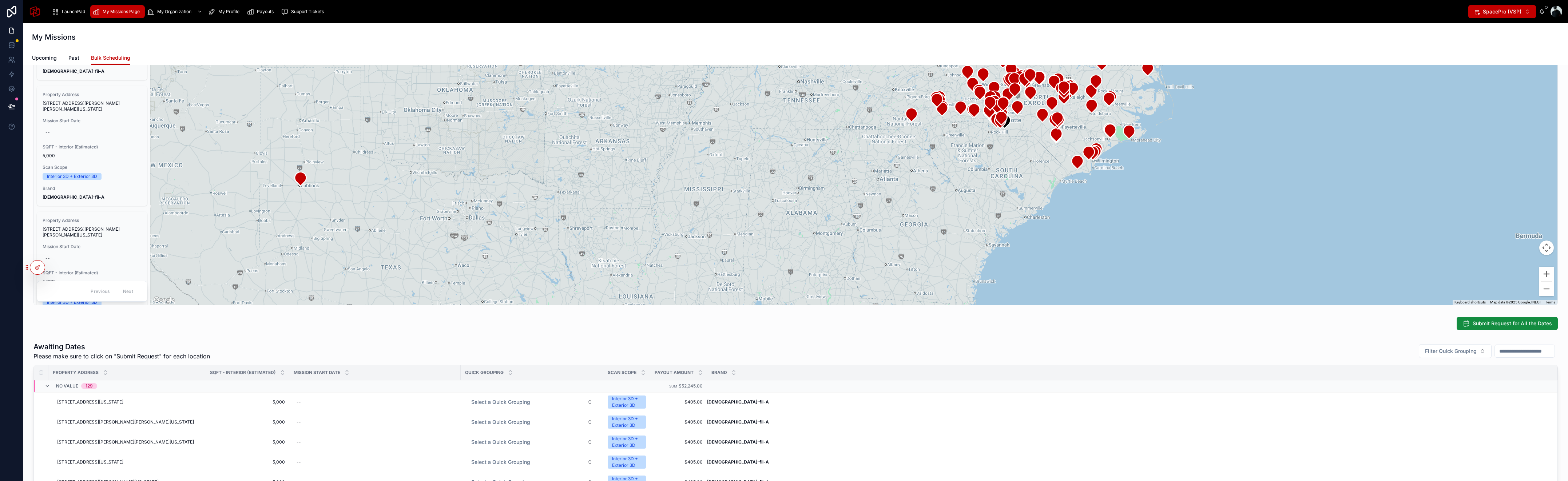
scroll to position [0, 0]
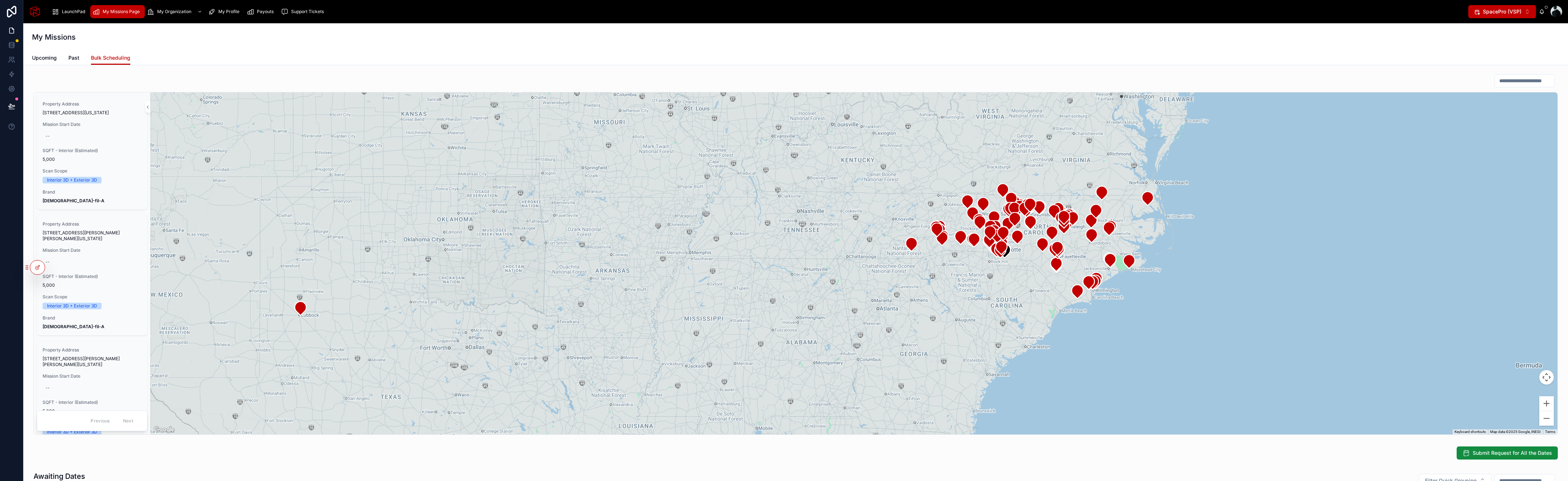
click at [58, 112] on span "[STREET_ADDRESS][US_STATE]" at bounding box center [91, 113] width 99 height 6
click at [58, 116] on span "[STREET_ADDRESS][US_STATE]" at bounding box center [91, 113] width 99 height 6
click at [36, 265] on icon at bounding box center [38, 268] width 6 height 6
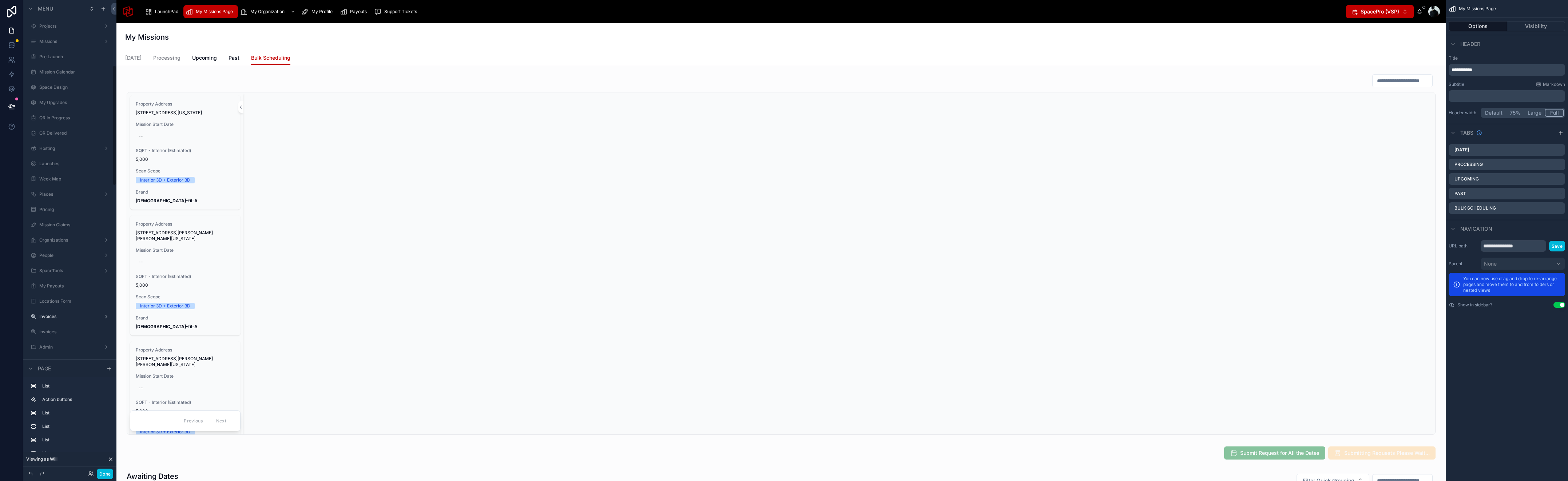
click at [228, 87] on div at bounding box center [781, 254] width 1317 height 367
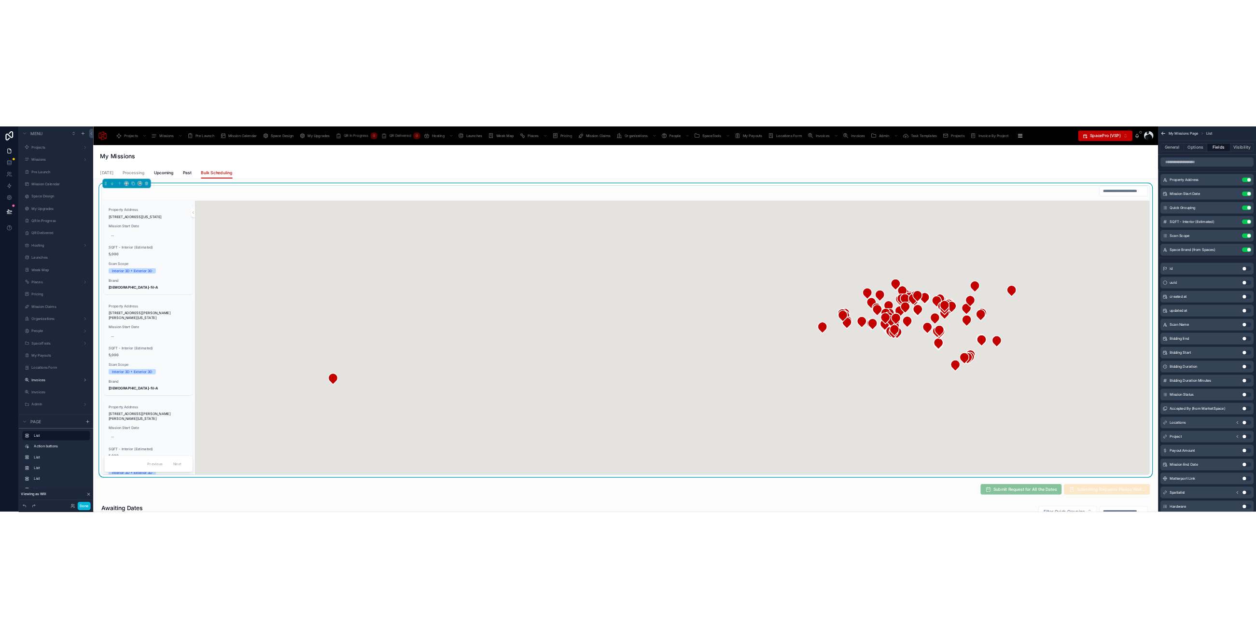
scroll to position [339, 0]
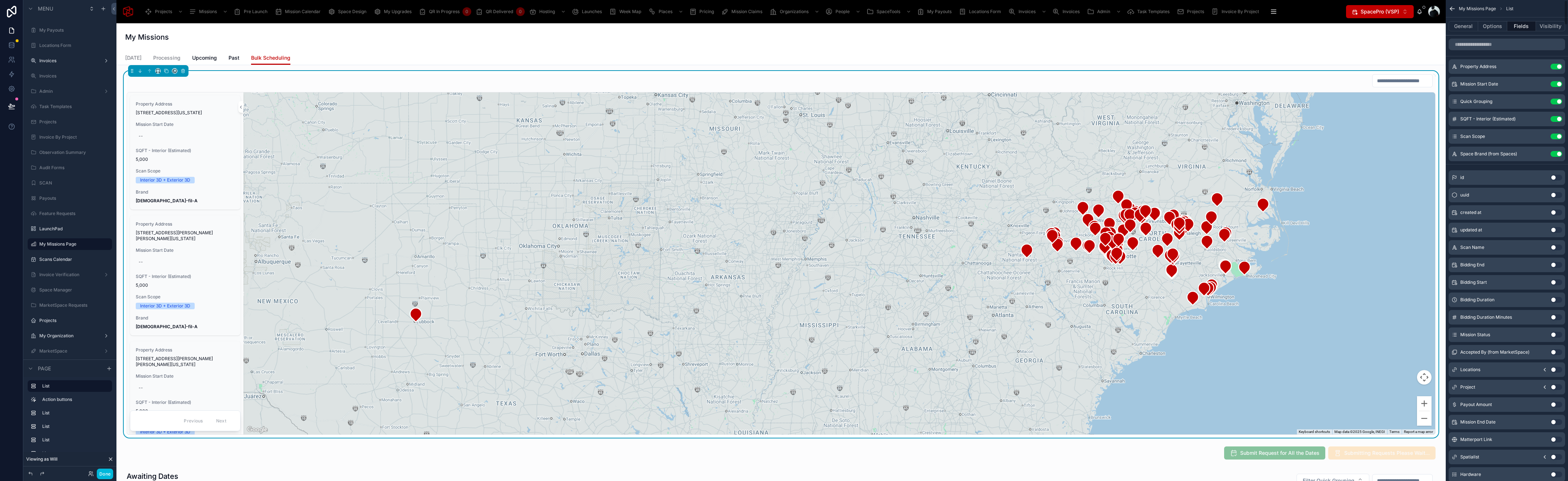
click at [0, 0] on icon "scrollable content" at bounding box center [0, 0] width 0 height 0
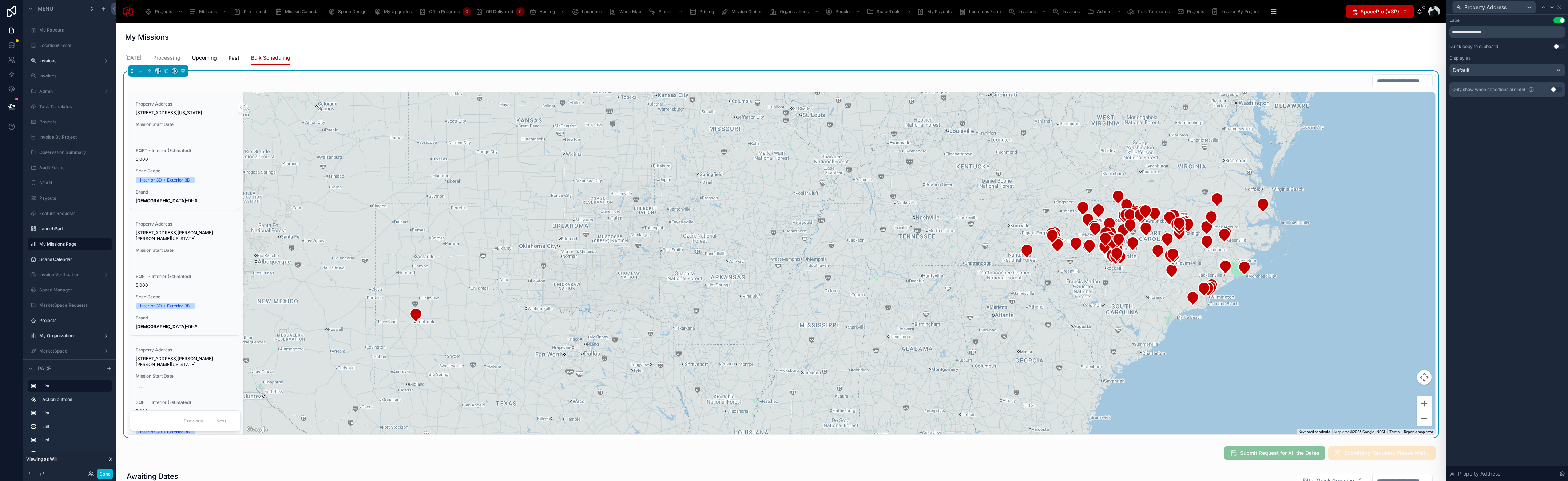
click at [1560, 44] on button "Use setting" at bounding box center [1558, 47] width 11 height 6
click at [105, 473] on button "Done" at bounding box center [105, 474] width 17 height 11
